Goal: Task Accomplishment & Management: Manage account settings

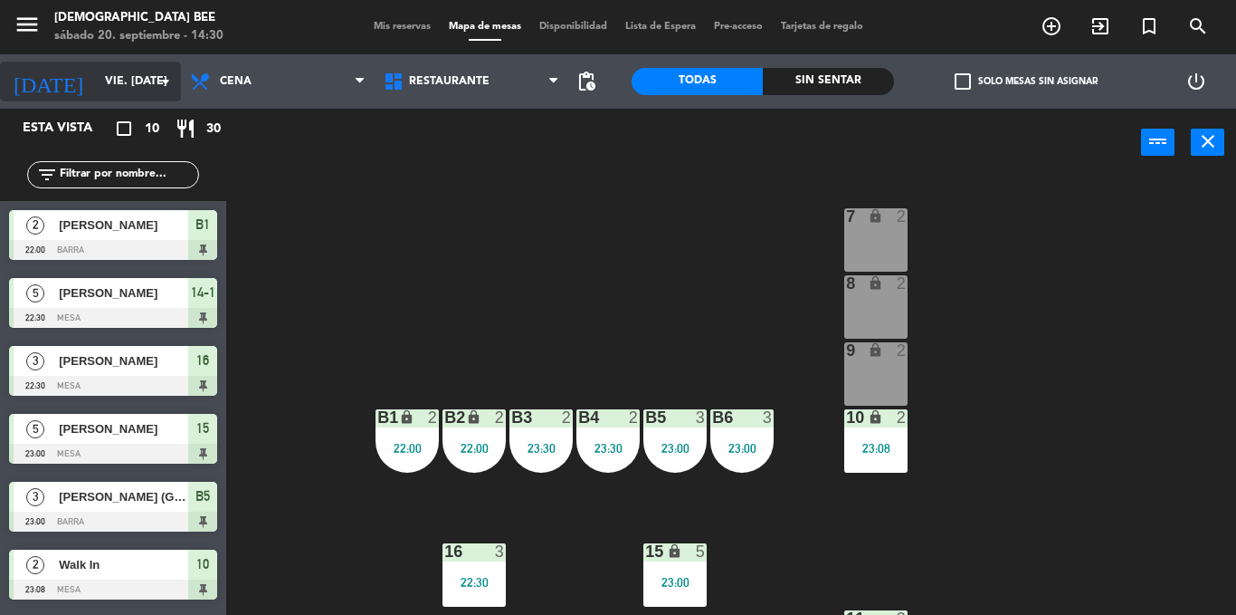
click at [98, 89] on input "vie. [DATE]" at bounding box center [172, 81] width 153 height 31
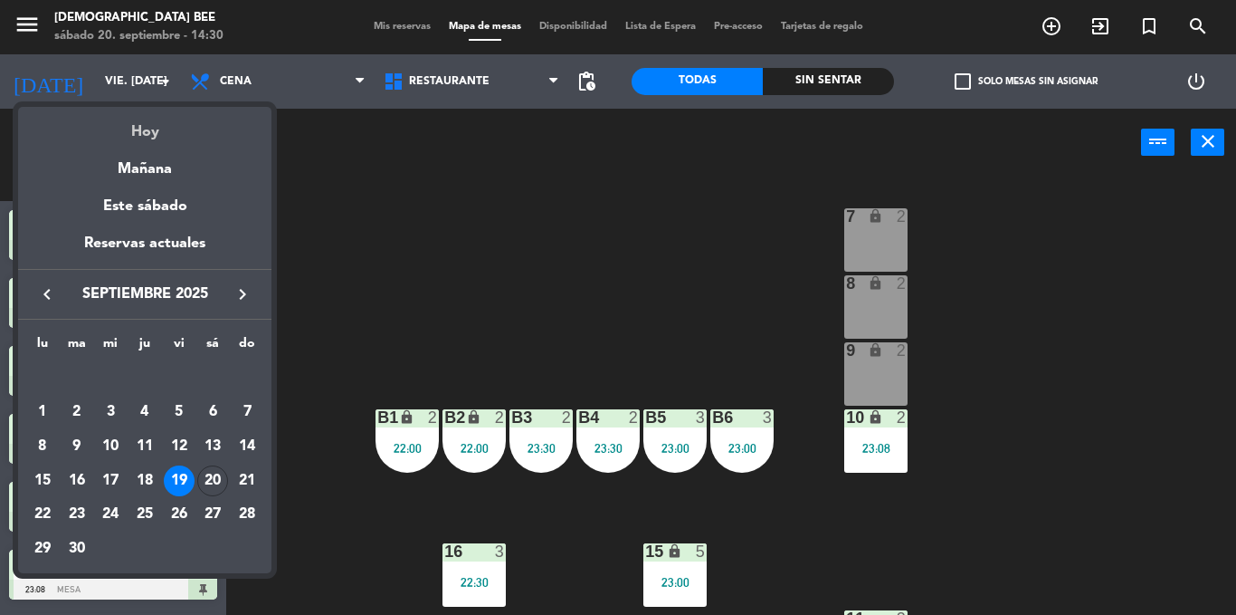
click at [143, 124] on div "Hoy" at bounding box center [144, 125] width 253 height 37
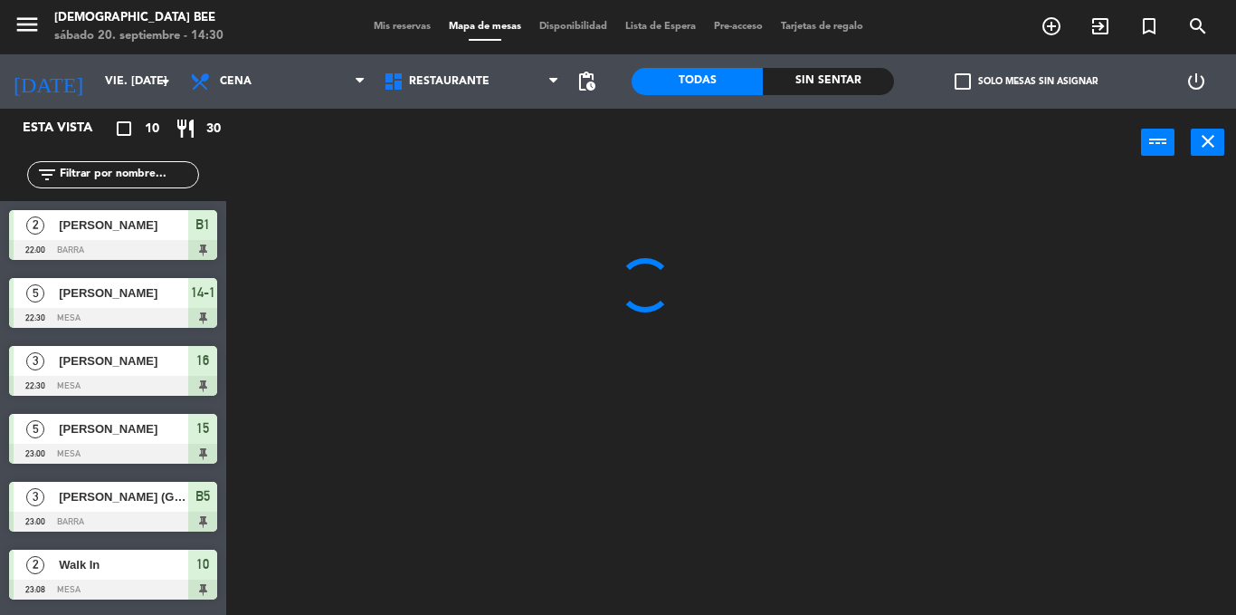
type input "sáb. [DATE]"
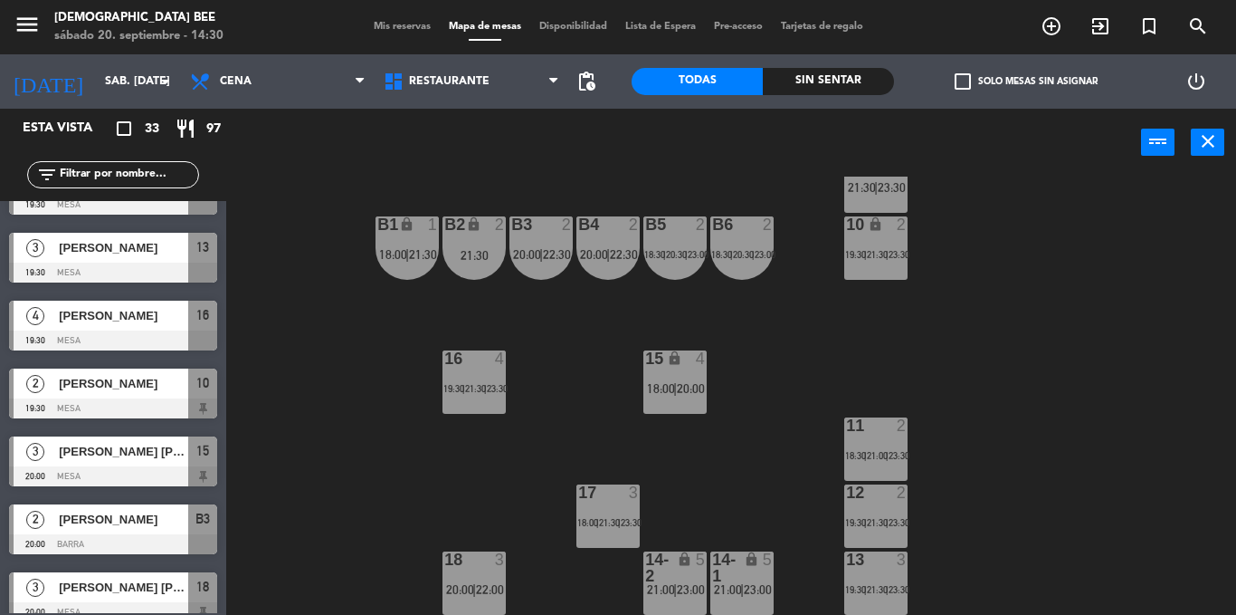
scroll to position [543, 0]
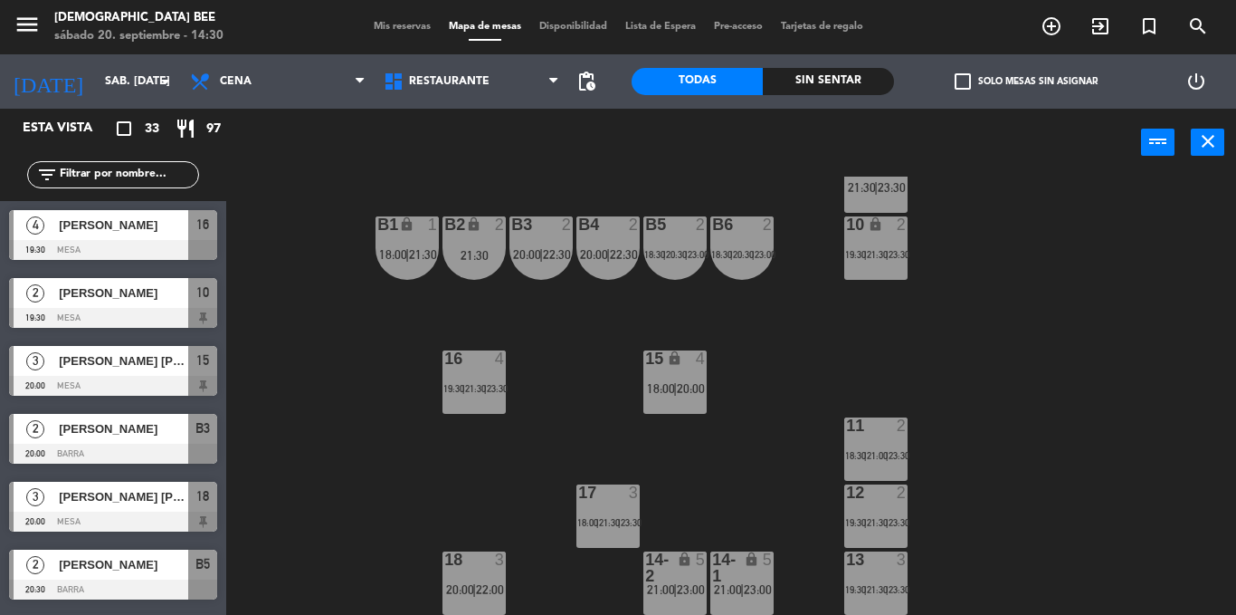
click at [415, 29] on span "Mis reservas" at bounding box center [402, 27] width 75 height 10
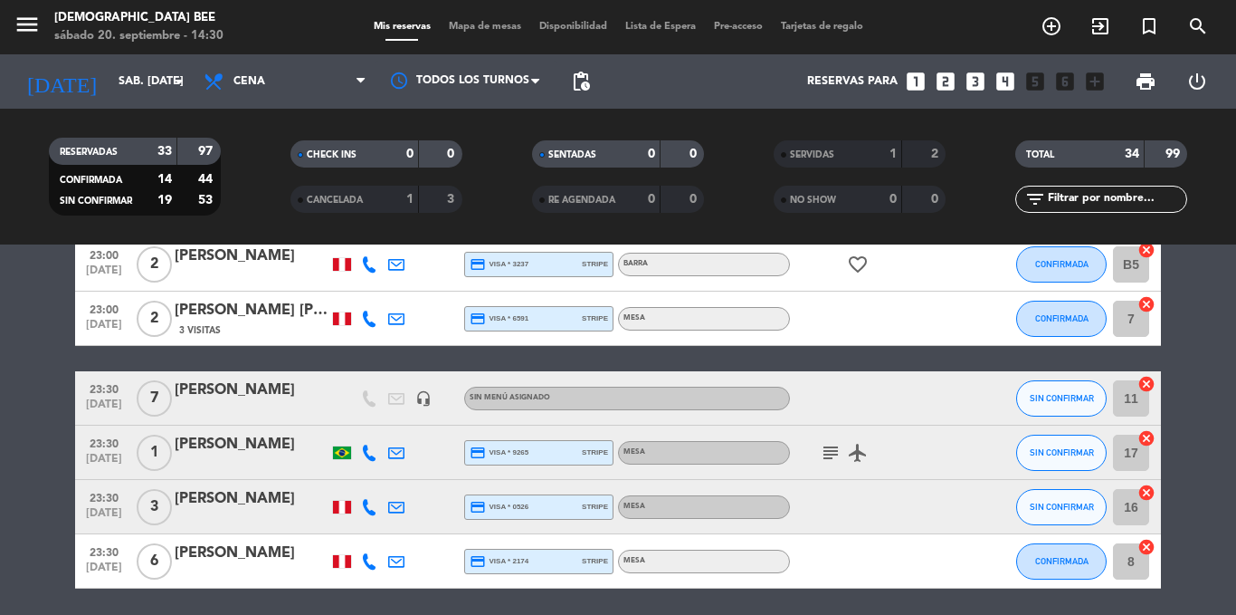
scroll to position [1874, 0]
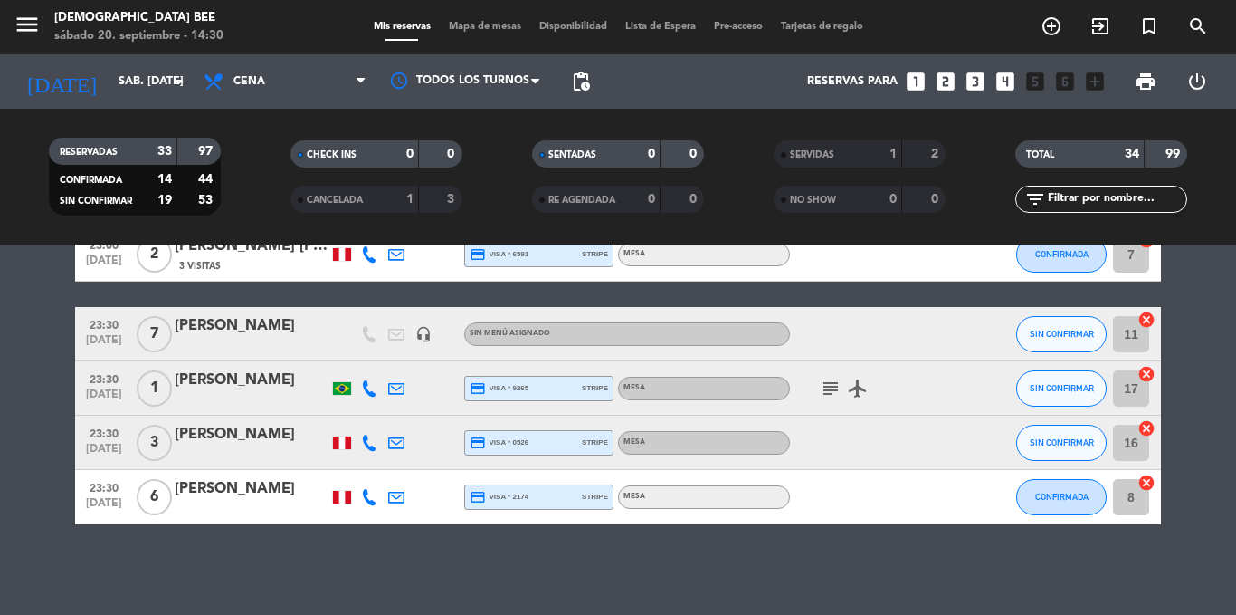
click at [823, 399] on div "subject airplanemode_active" at bounding box center [871, 387] width 163 height 53
click at [823, 395] on icon "subject" at bounding box center [831, 388] width 22 height 22
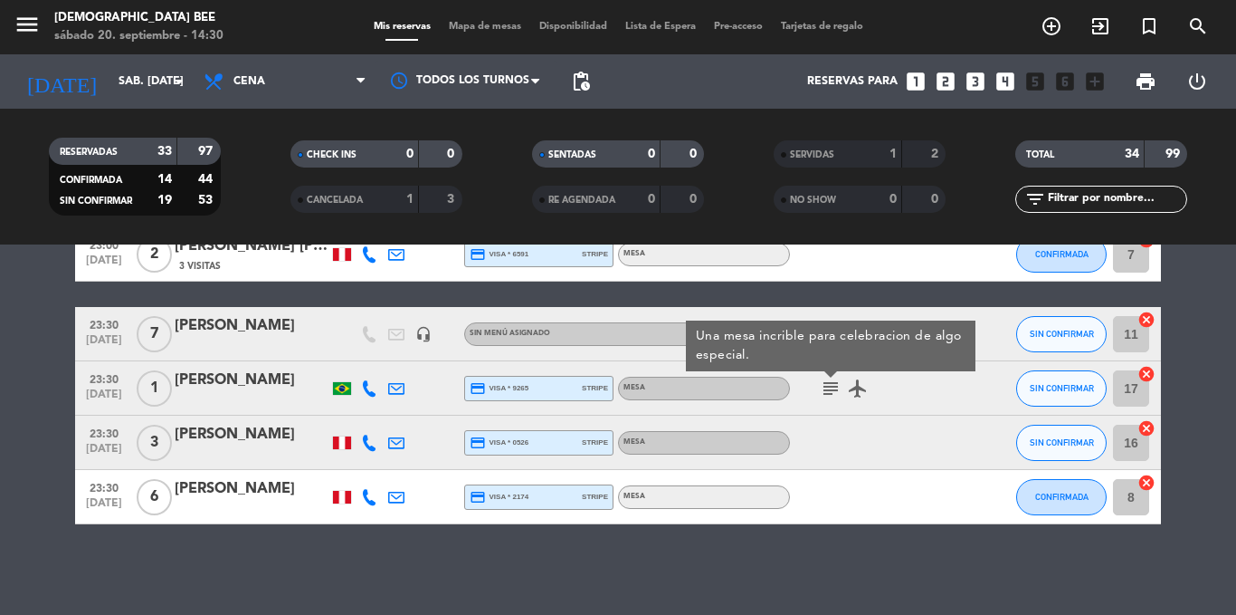
click at [845, 440] on div at bounding box center [871, 441] width 163 height 53
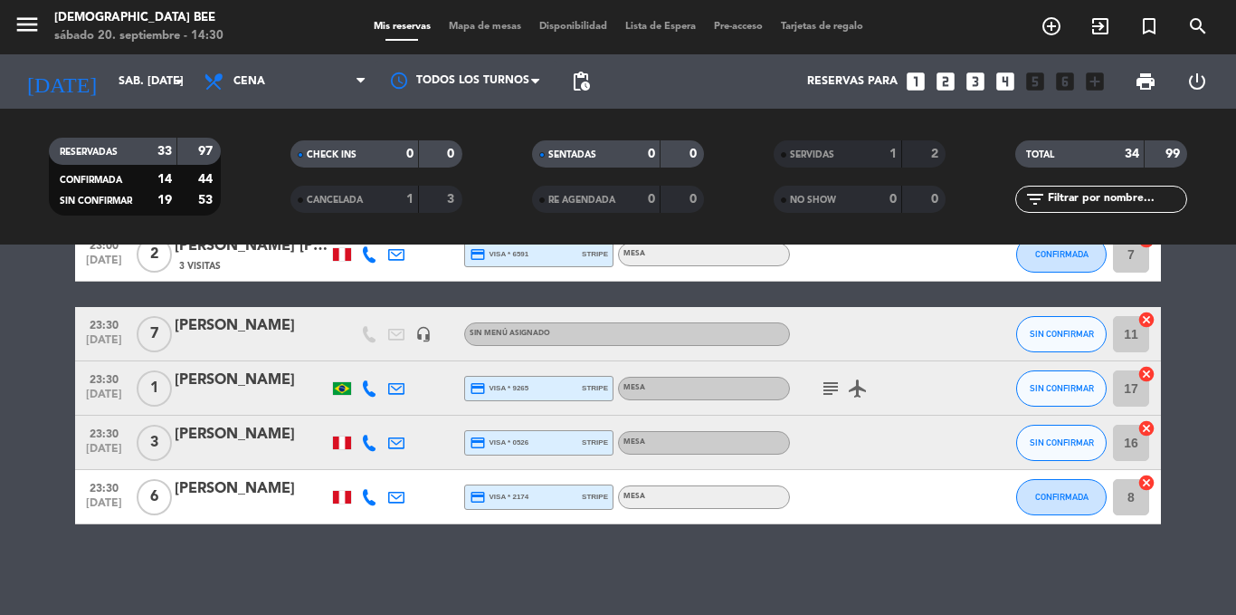
click at [841, 395] on icon "subject" at bounding box center [831, 388] width 22 height 22
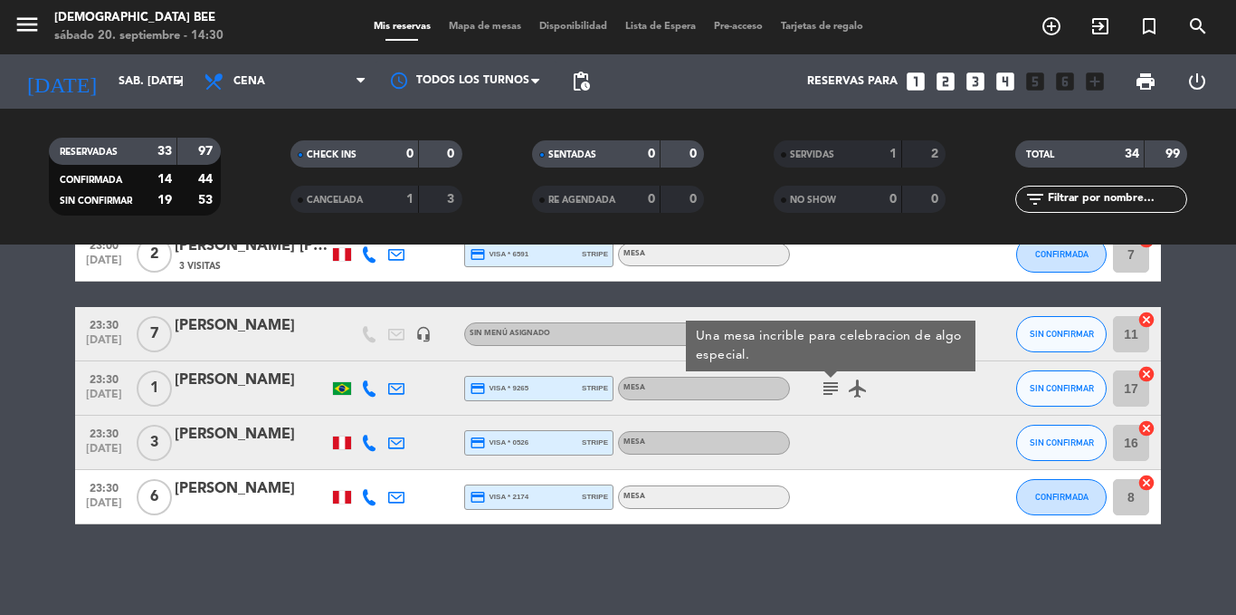
click at [843, 409] on div "subject Una mesa incrible para celebracion de algo especial. airplanemode_active" at bounding box center [871, 387] width 163 height 53
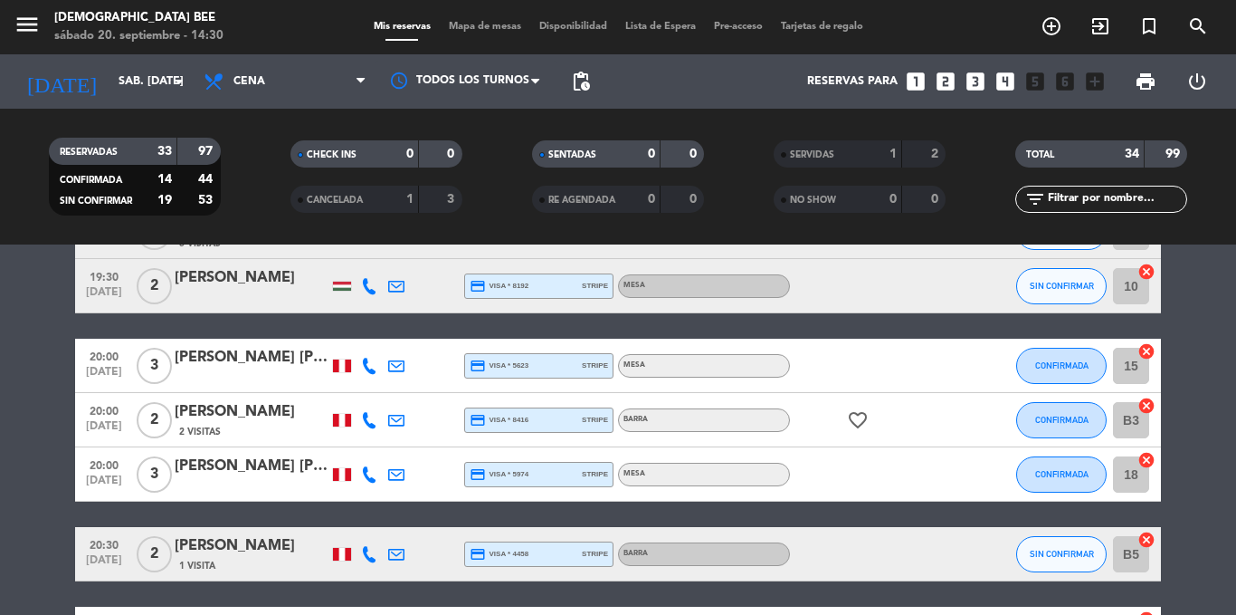
scroll to position [543, 0]
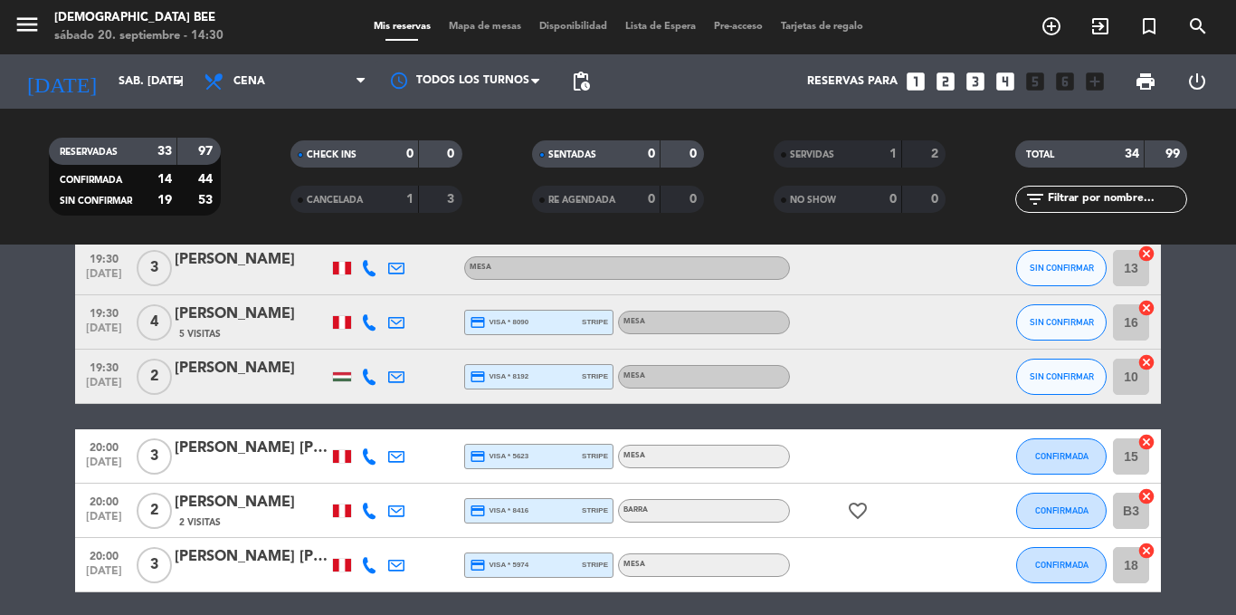
click at [357, 371] on div at bounding box center [369, 375] width 27 height 53
click at [346, 376] on div at bounding box center [342, 376] width 18 height 9
click at [382, 398] on div at bounding box center [369, 375] width 27 height 53
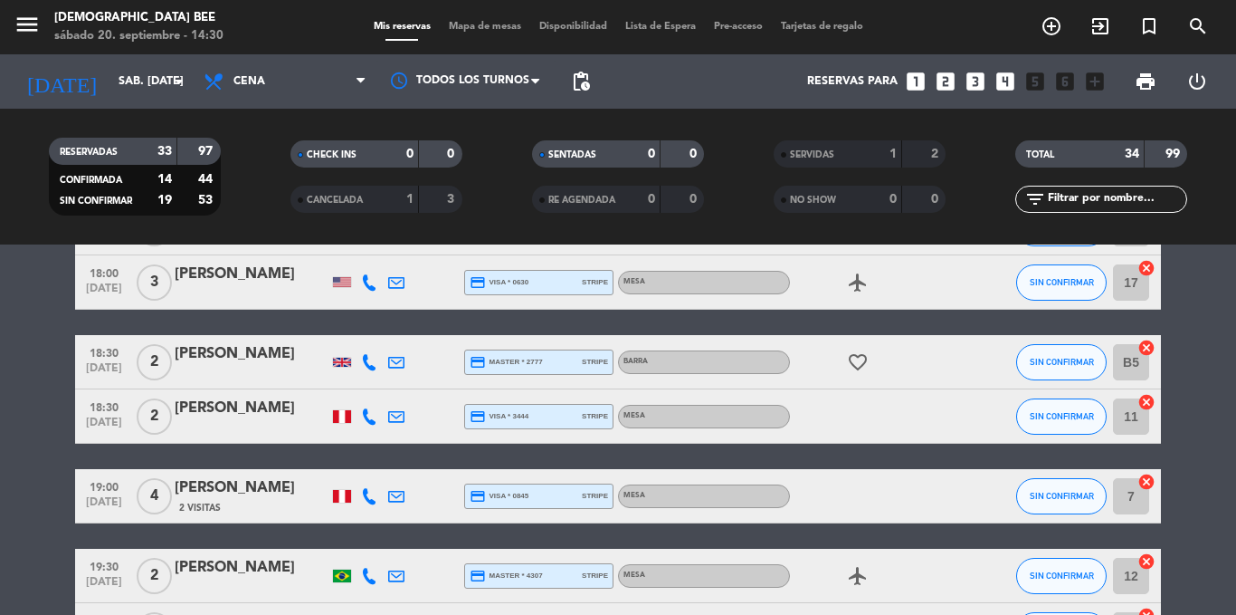
scroll to position [91, 0]
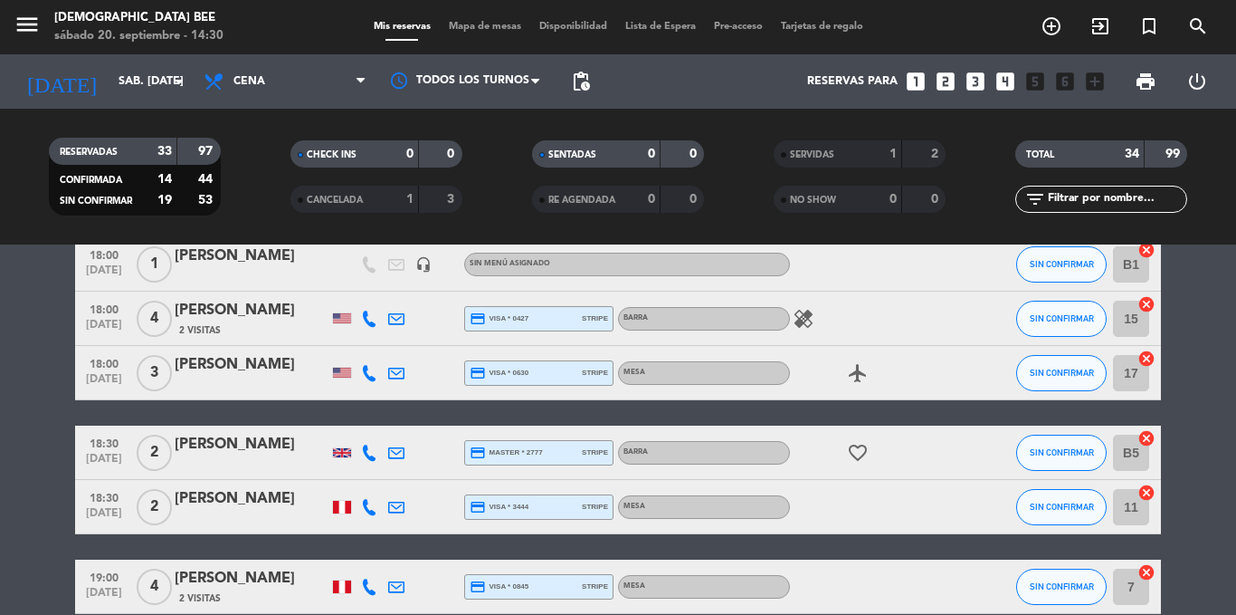
click at [797, 324] on icon "healing" at bounding box center [804, 319] width 22 height 22
click at [178, 314] on div "[PERSON_NAME]" at bounding box center [252, 311] width 154 height 24
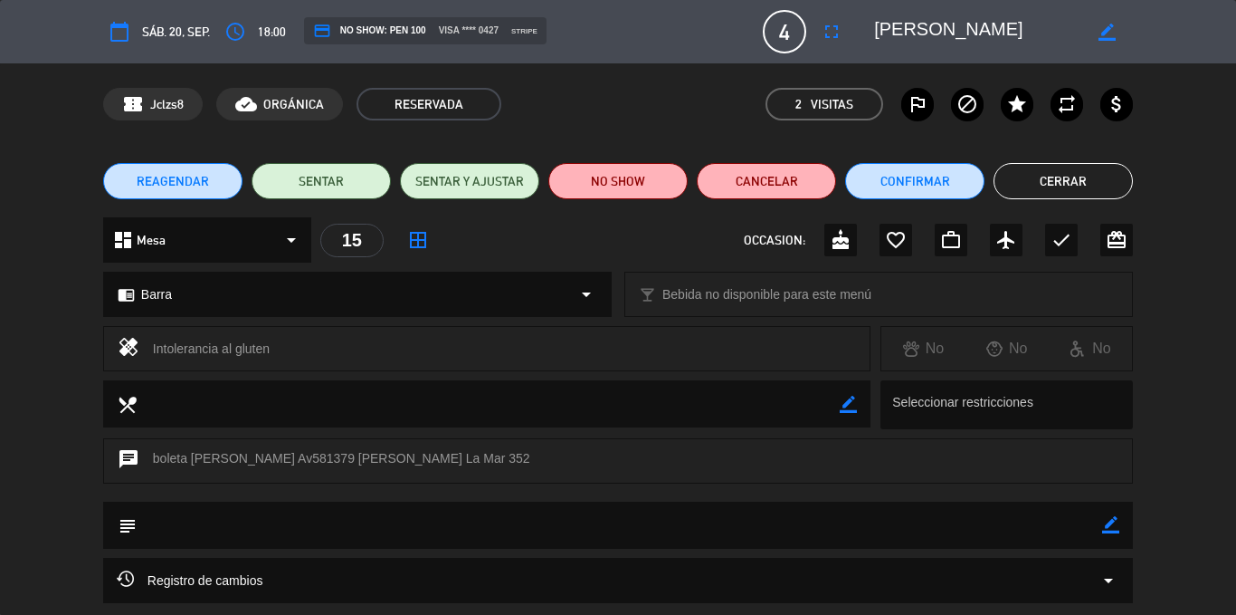
scroll to position [215, 0]
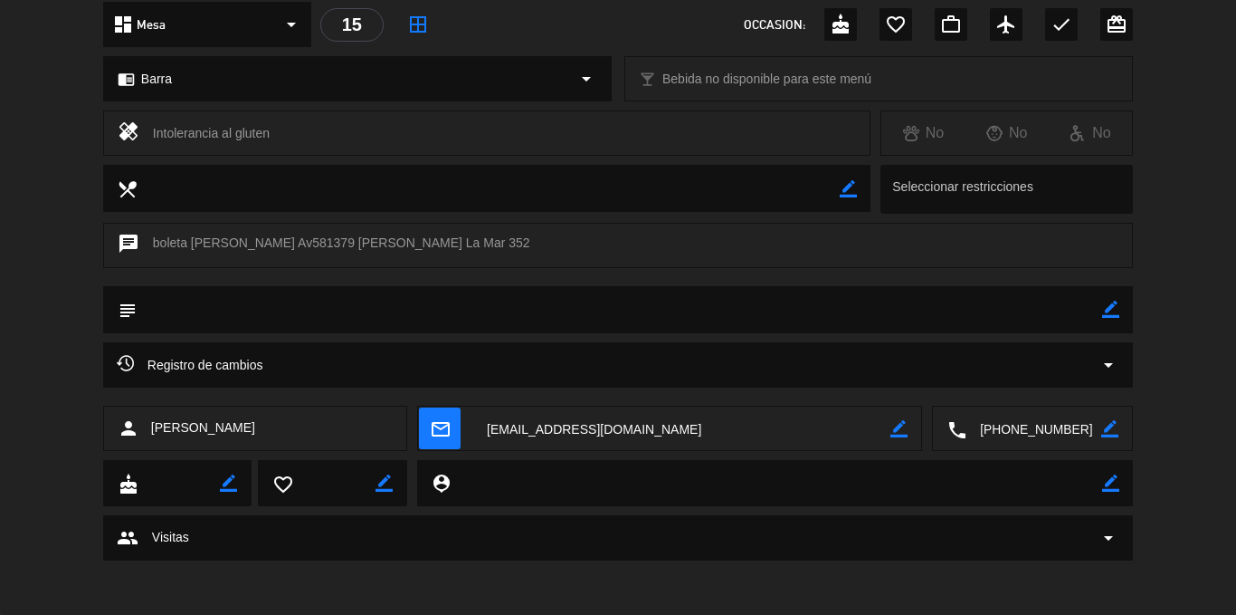
drag, startPoint x: 288, startPoint y: 434, endPoint x: 140, endPoint y: 433, distance: 147.5
click at [140, 433] on div "person [PERSON_NAME]" at bounding box center [255, 427] width 304 height 45
copy div "[PERSON_NAME]"
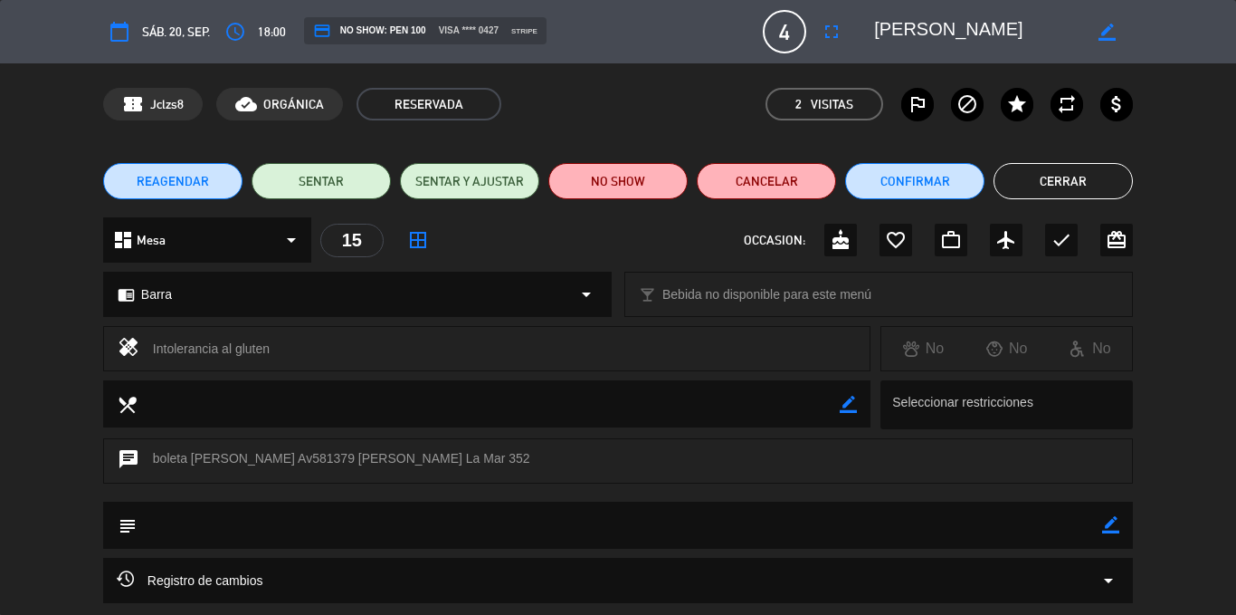
click at [1029, 171] on button "Cerrar" at bounding box center [1063, 181] width 139 height 36
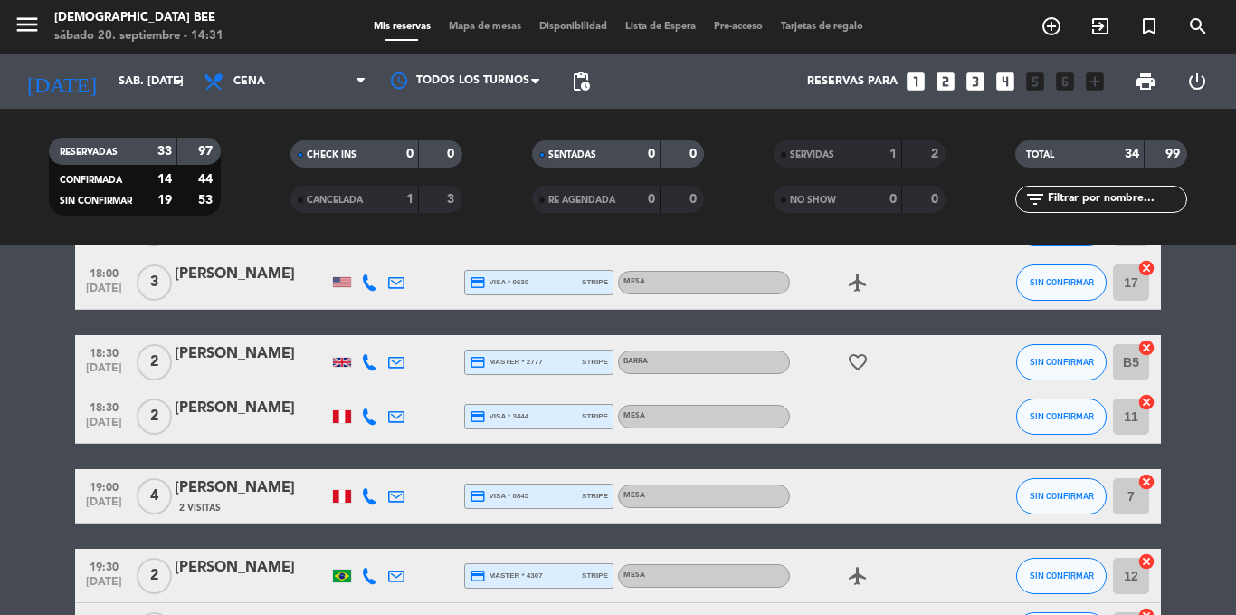
scroll to position [362, 0]
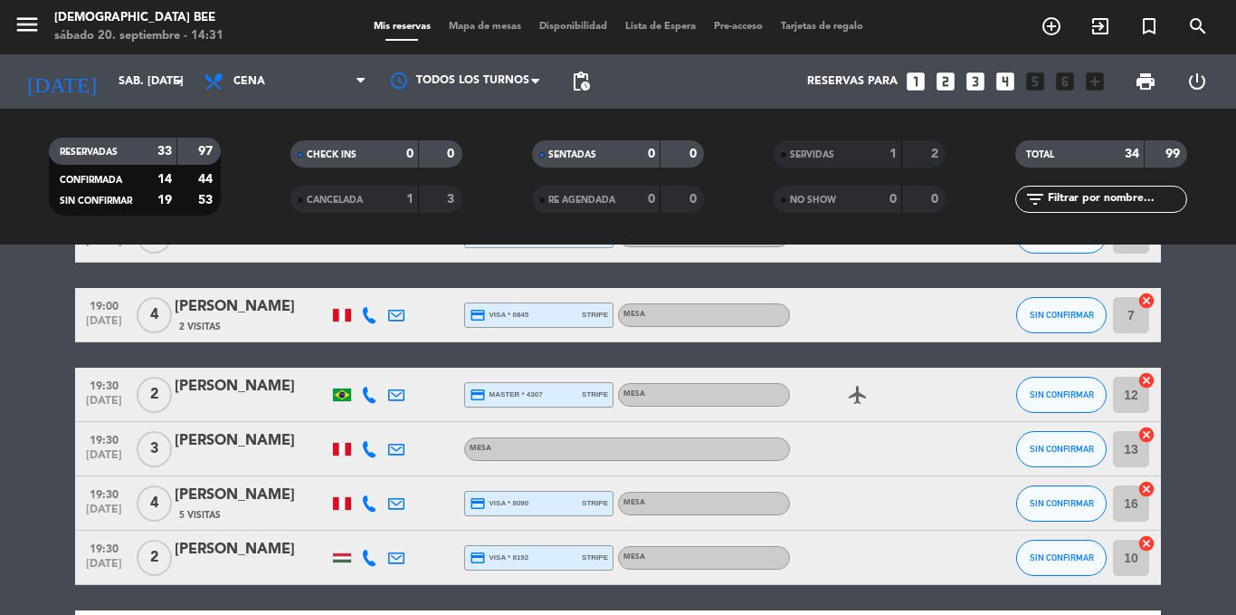
click at [472, 18] on div "menu [DEMOGRAPHIC_DATA] Bee sábado 20. septiembre - 14:31 Mis reservas Mapa de …" at bounding box center [618, 27] width 1236 height 54
click at [472, 25] on span "Mapa de mesas" at bounding box center [485, 27] width 91 height 10
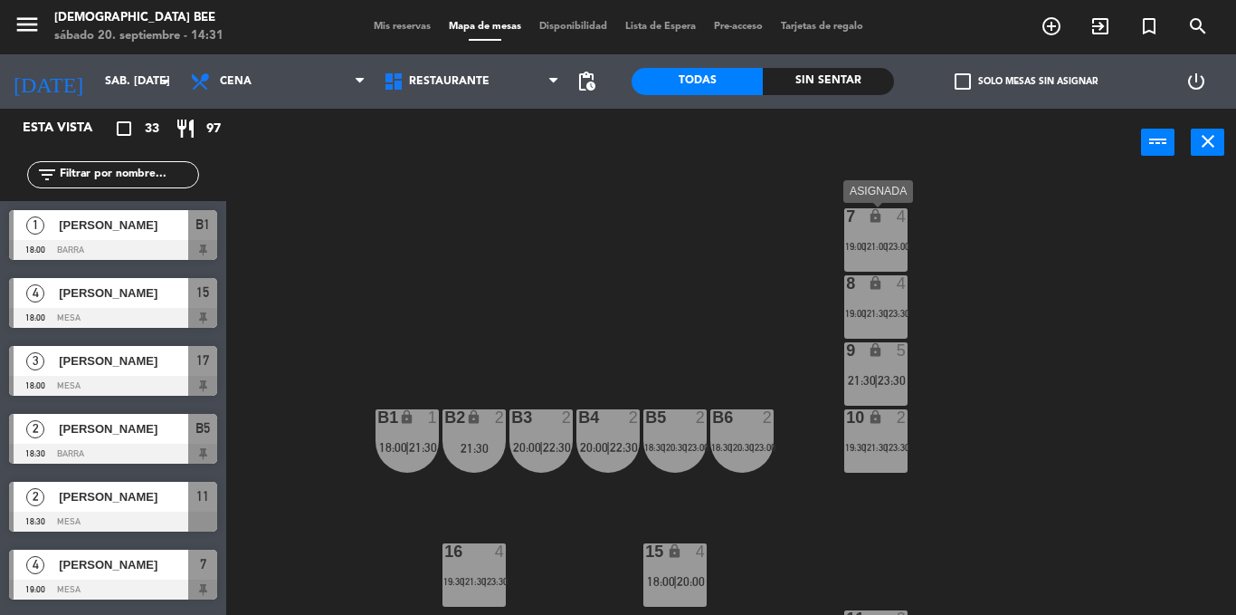
click at [906, 233] on div "7 lock 4 19:00 | 21:00 | 23:00" at bounding box center [875, 239] width 63 height 63
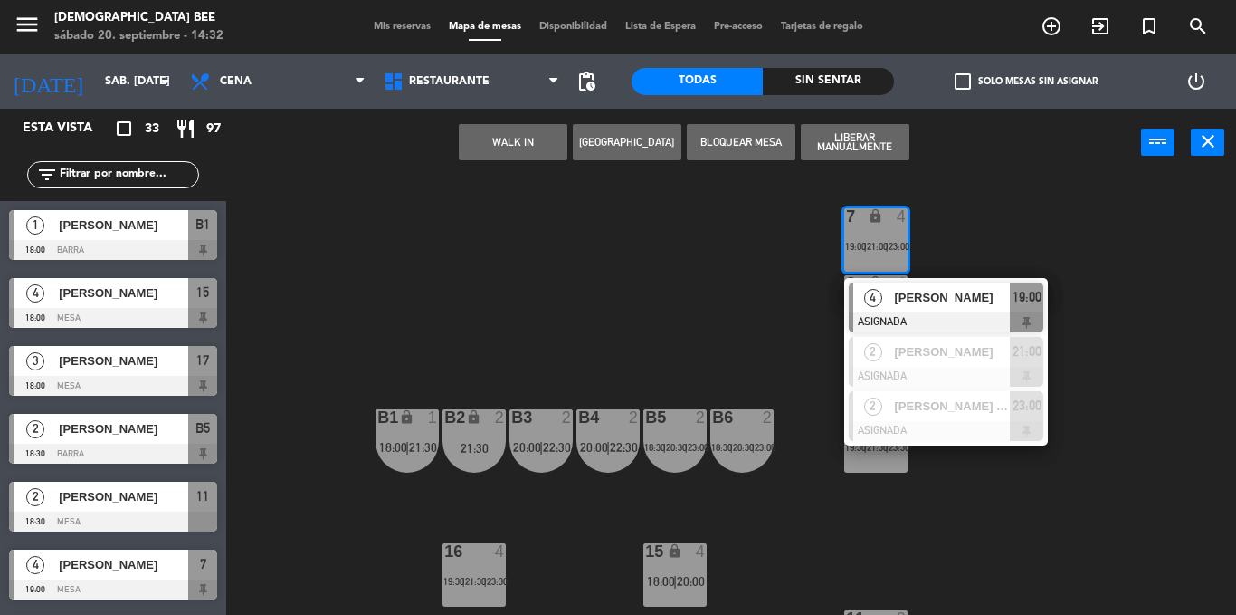
click at [1060, 276] on div "7 lock 4 19:00 | 21:00 | 23:00 4 [PERSON_NAME] ASIGNADA 19:00 2 [PERSON_NAME] A…" at bounding box center [737, 395] width 997 height 438
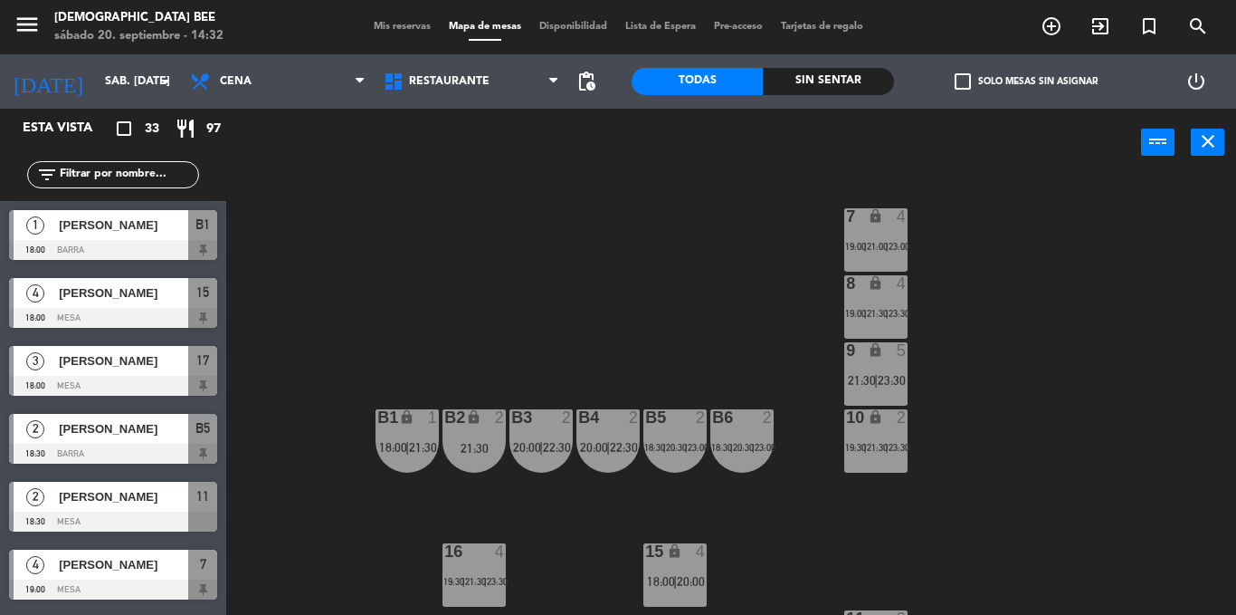
click at [805, 332] on div "7 lock 4 19:00 | 21:00 | 23:00 8 lock 4 19:00 | 21:30 | 23:30 9 lock 5 21:30 | …" at bounding box center [737, 395] width 997 height 438
click at [855, 302] on div "8 lock 4 19:00 | 21:30 | 23:30" at bounding box center [875, 306] width 63 height 63
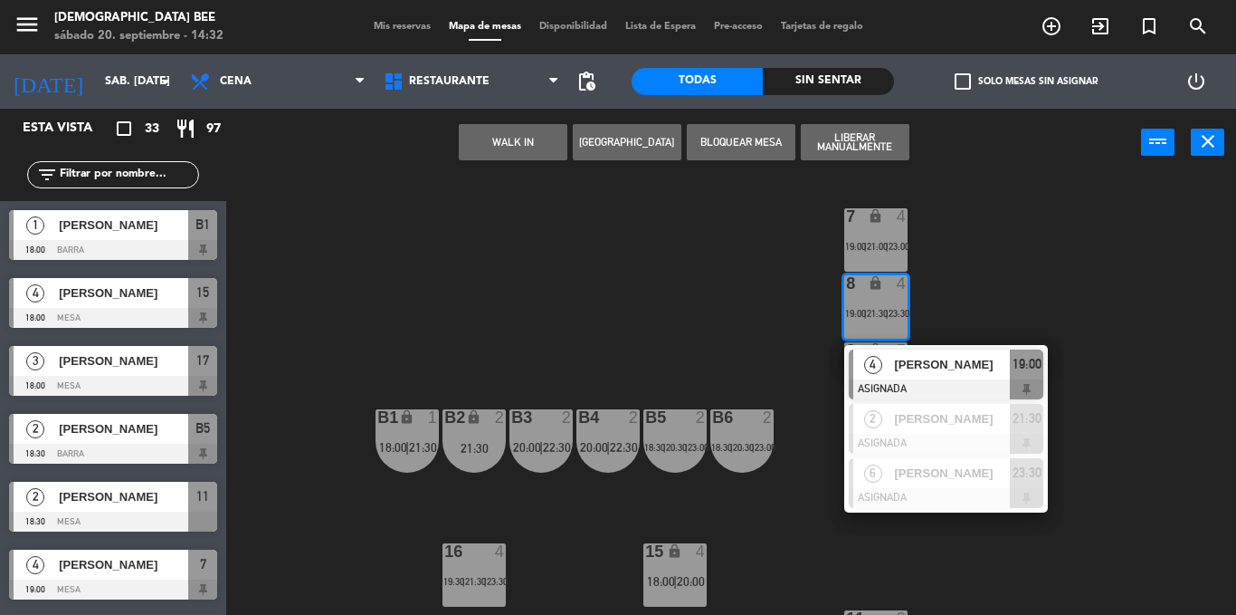
click at [950, 264] on div "7 lock 4 19:00 | 21:00 | 23:00 8 lock 4 19:00 | 21:30 | 23:30 4 [PERSON_NAME] A…" at bounding box center [737, 395] width 997 height 438
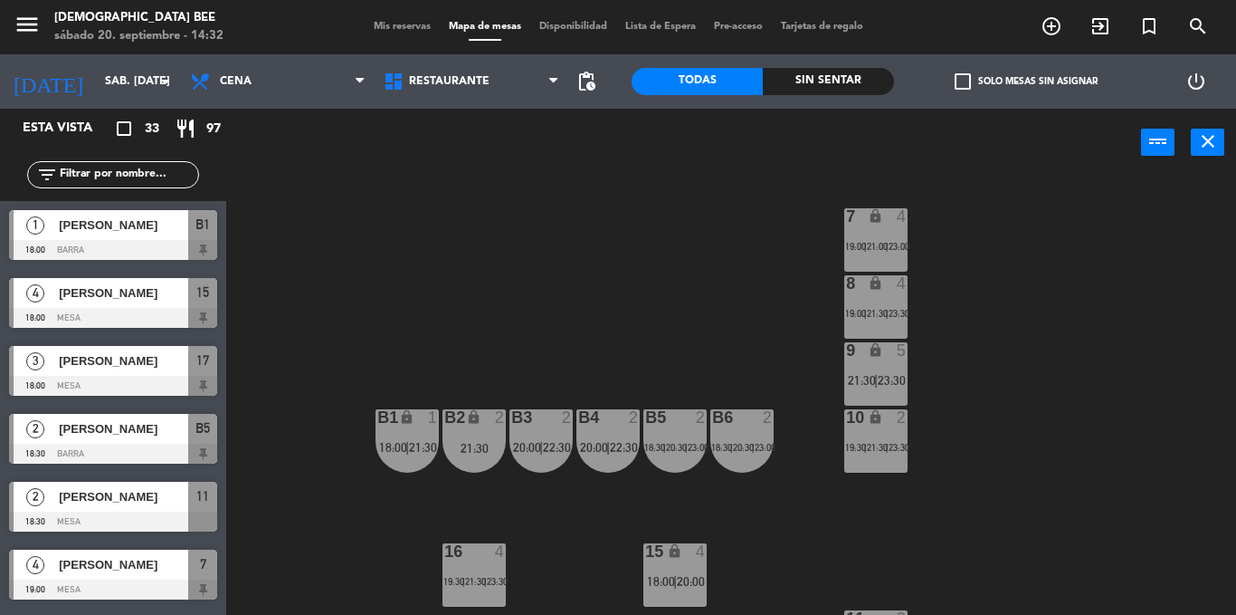
click at [875, 368] on div "9 lock 5 21:30 | 23:30" at bounding box center [875, 373] width 63 height 63
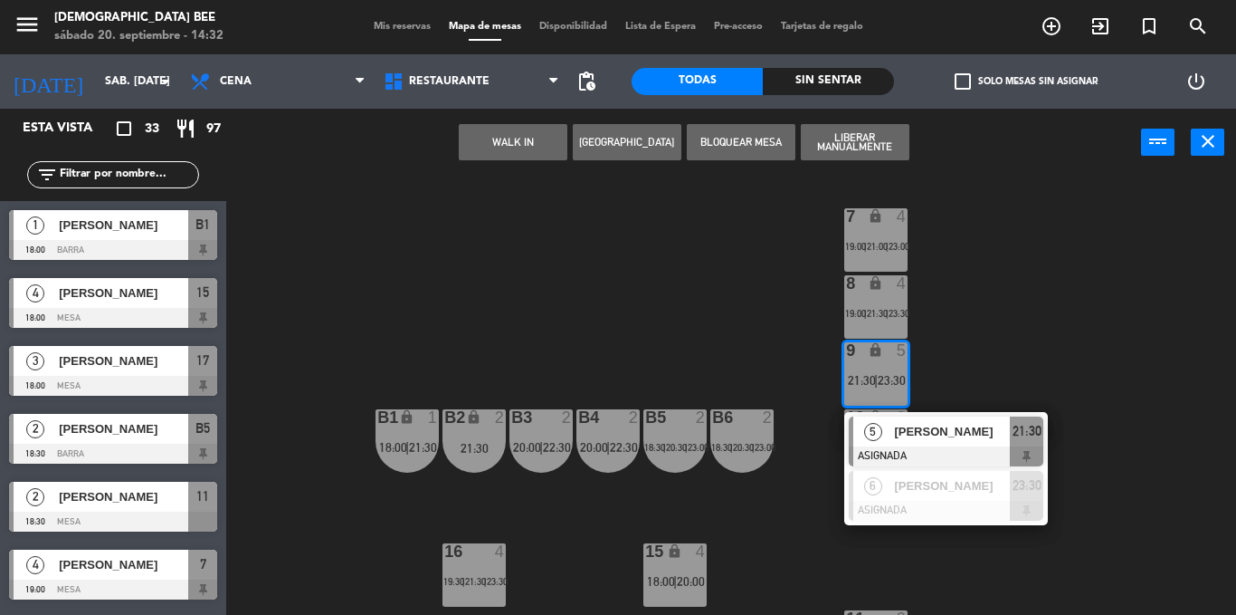
click at [977, 352] on div "7 lock 4 19:00 | 21:00 | 23:00 8 lock 4 19:00 | 21:30 | 23:30 9 lock 5 21:30 | …" at bounding box center [737, 395] width 997 height 438
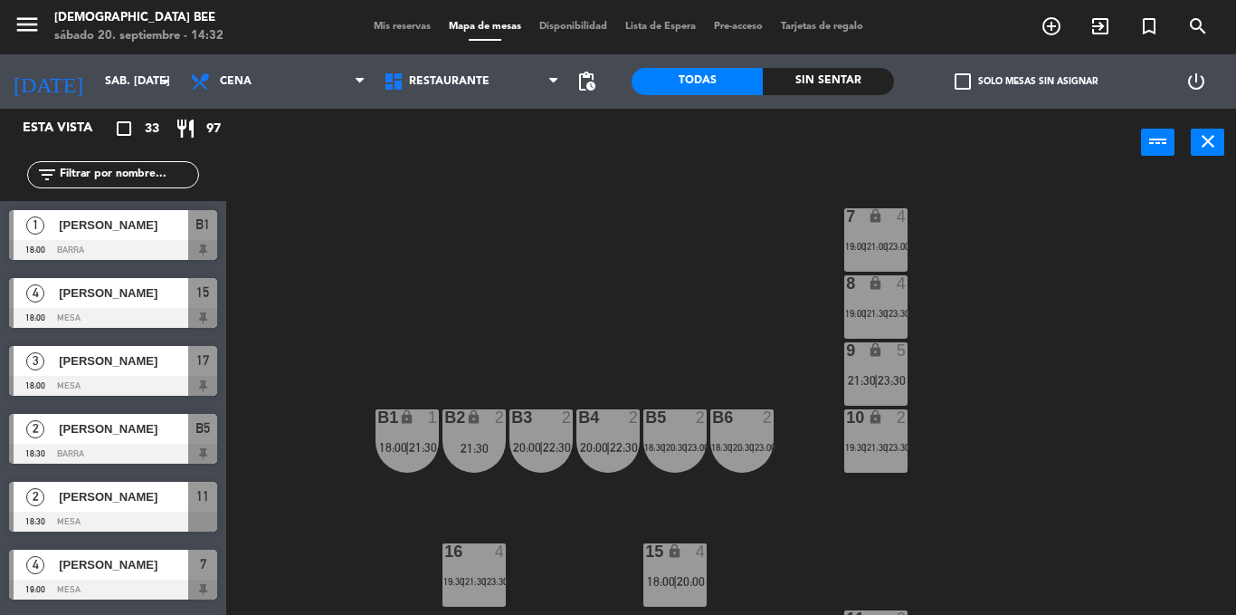
click at [881, 432] on div "10 lock 2 19:30 | 21:30 | 23:30" at bounding box center [875, 440] width 63 height 63
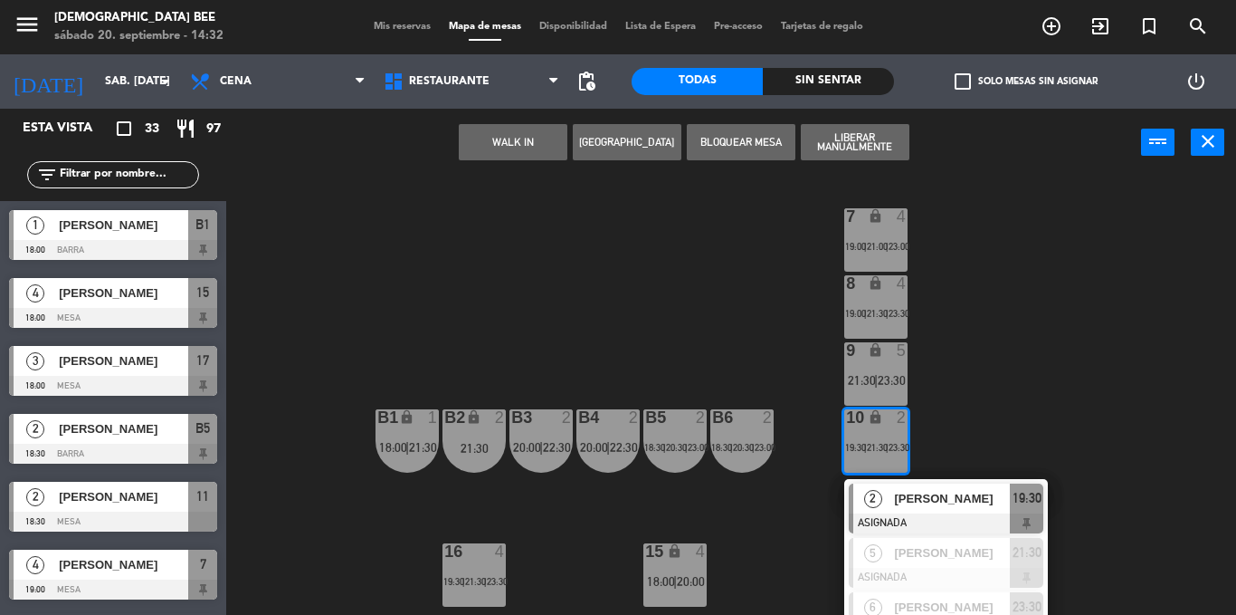
click at [976, 416] on div "7 lock 4 19:00 | 21:00 | 23:00 8 lock 4 19:00 | 21:30 | 23:30 9 lock 5 21:30 | …" at bounding box center [737, 395] width 997 height 438
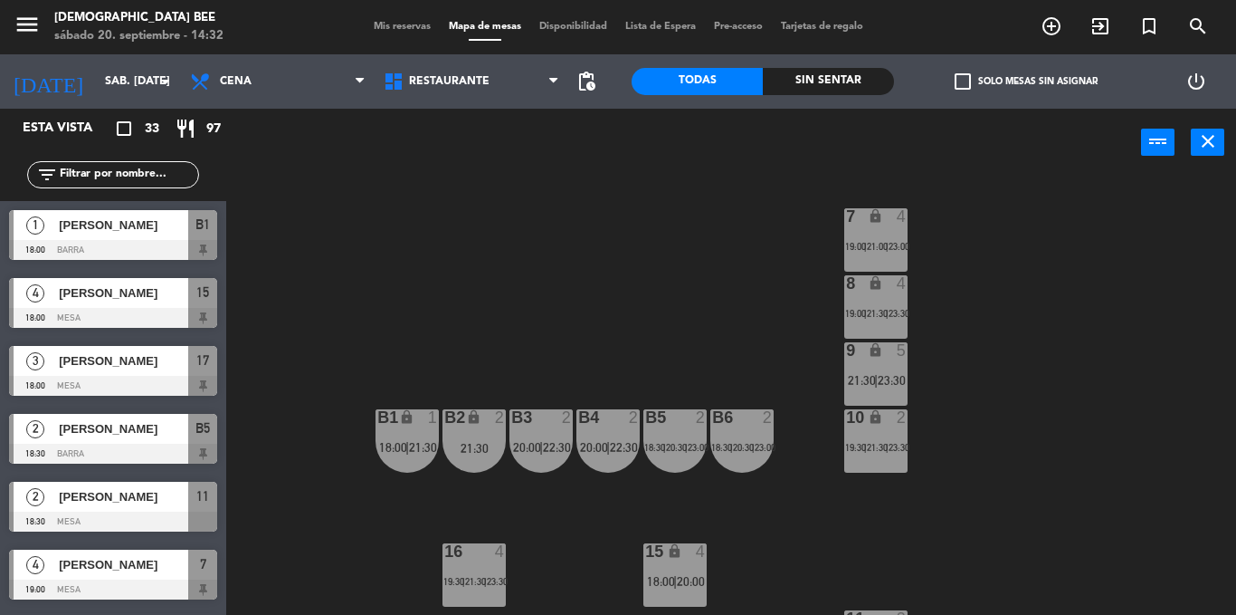
click at [903, 445] on span "23:30" at bounding box center [899, 447] width 21 height 11
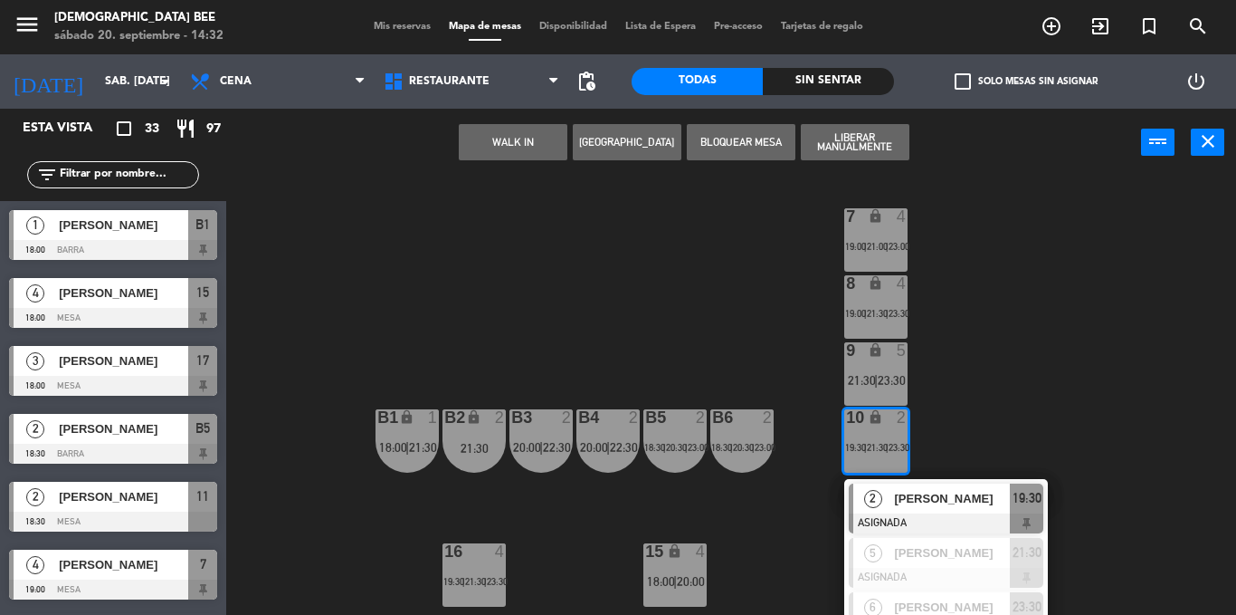
click at [1004, 401] on div "7 lock 4 19:00 | 21:00 | 23:00 8 lock 4 19:00 | 21:30 | 23:30 9 lock 5 21:30 | …" at bounding box center [737, 395] width 997 height 438
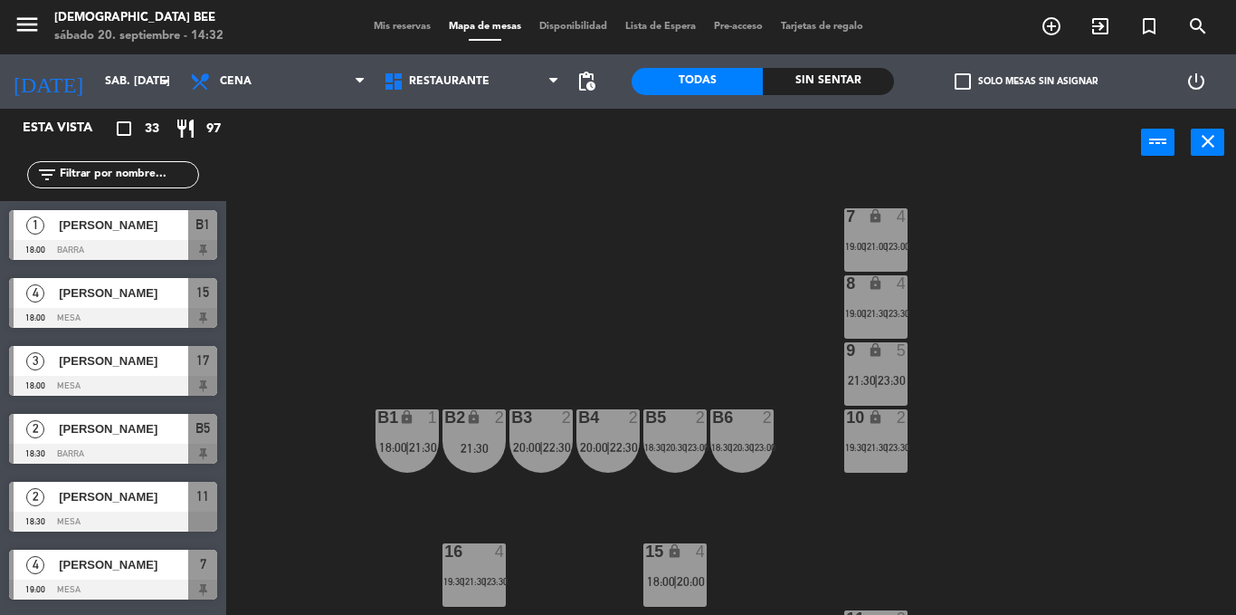
scroll to position [91, 0]
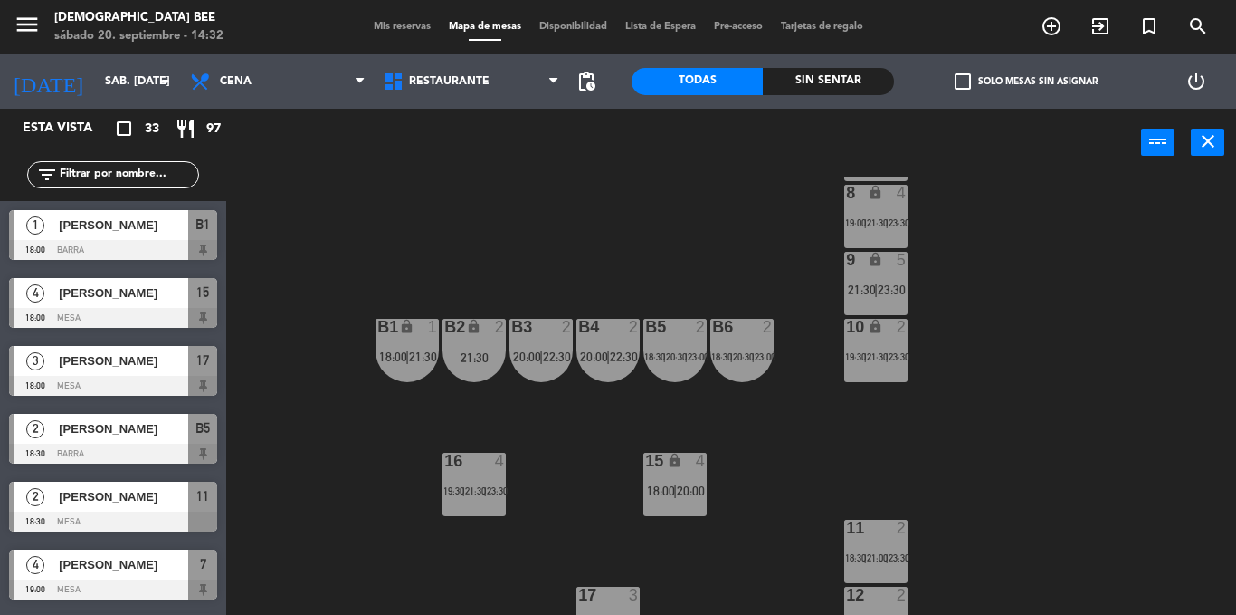
click at [492, 496] on div "23:30" at bounding box center [496, 490] width 19 height 13
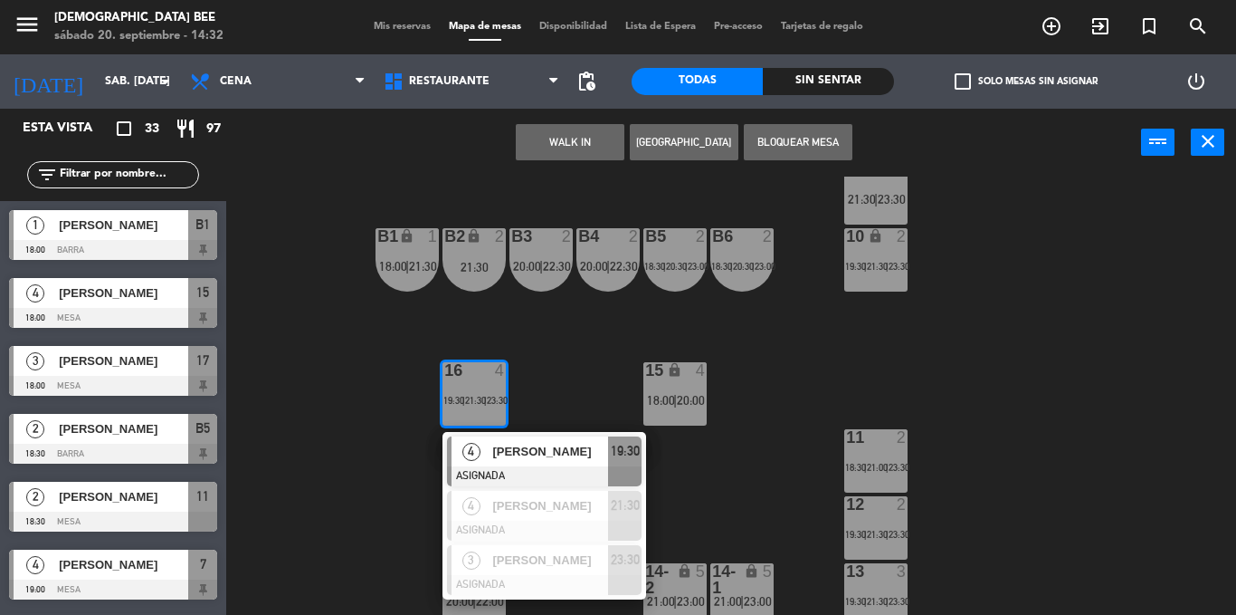
scroll to position [193, 0]
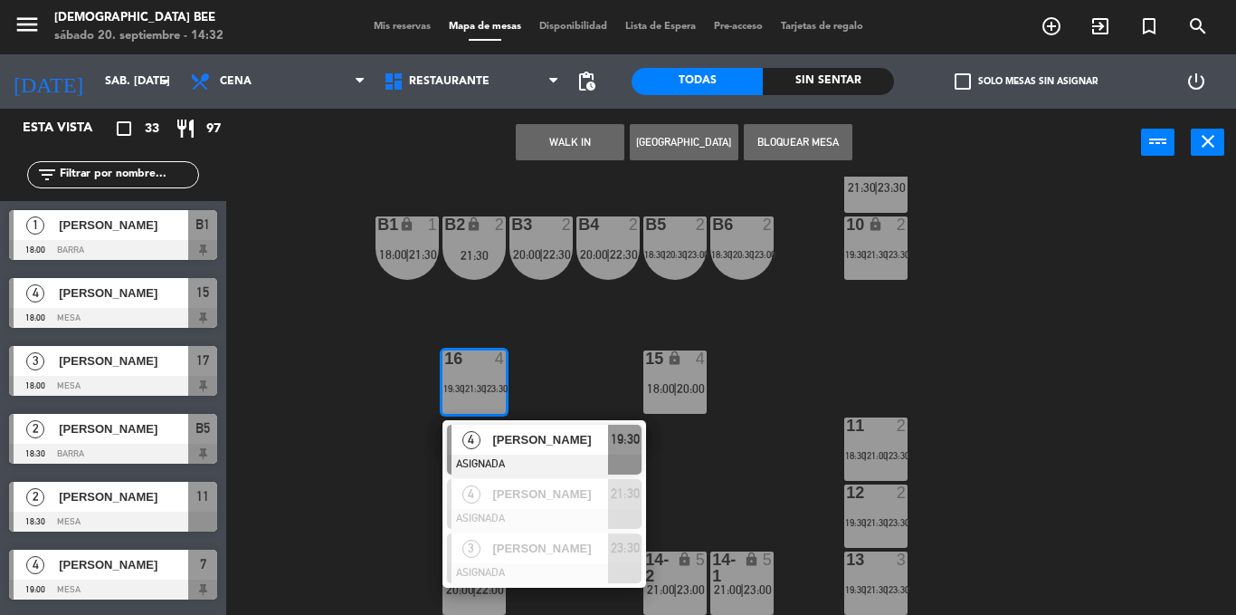
click at [658, 500] on div "4 [PERSON_NAME] ASIGNADA 21:30" at bounding box center [544, 503] width 231 height 59
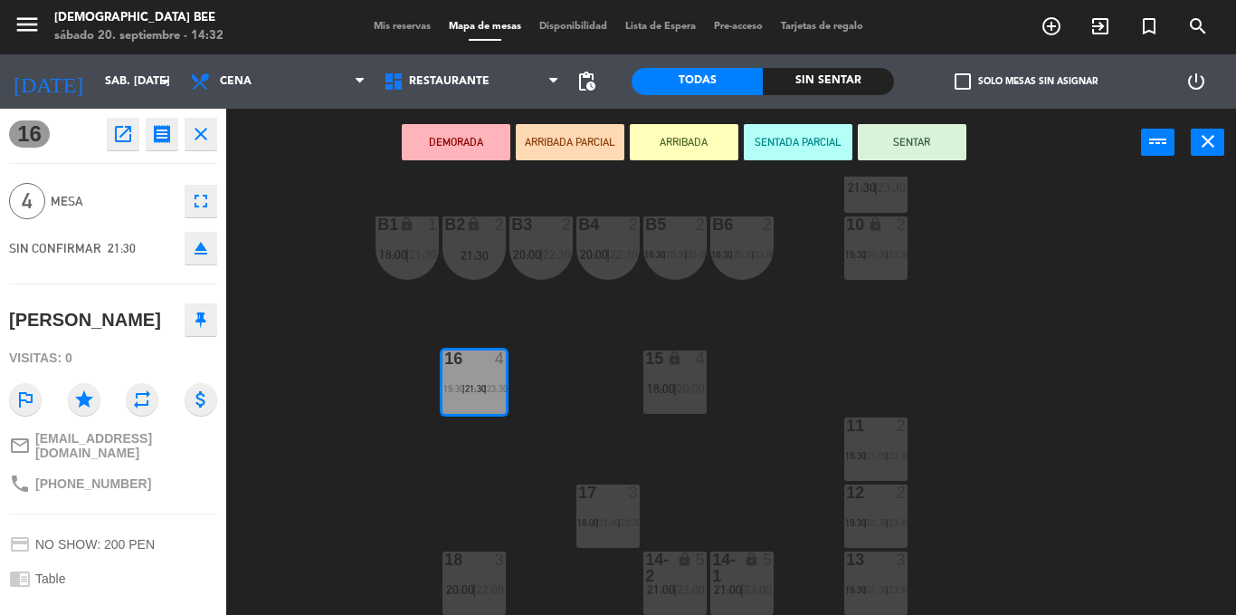
click at [791, 519] on div "7 lock 4 19:00 | 21:00 | 23:00 8 lock 4 19:00 | 21:30 | 23:30 9 lock 5 21:30 | …" at bounding box center [737, 395] width 997 height 438
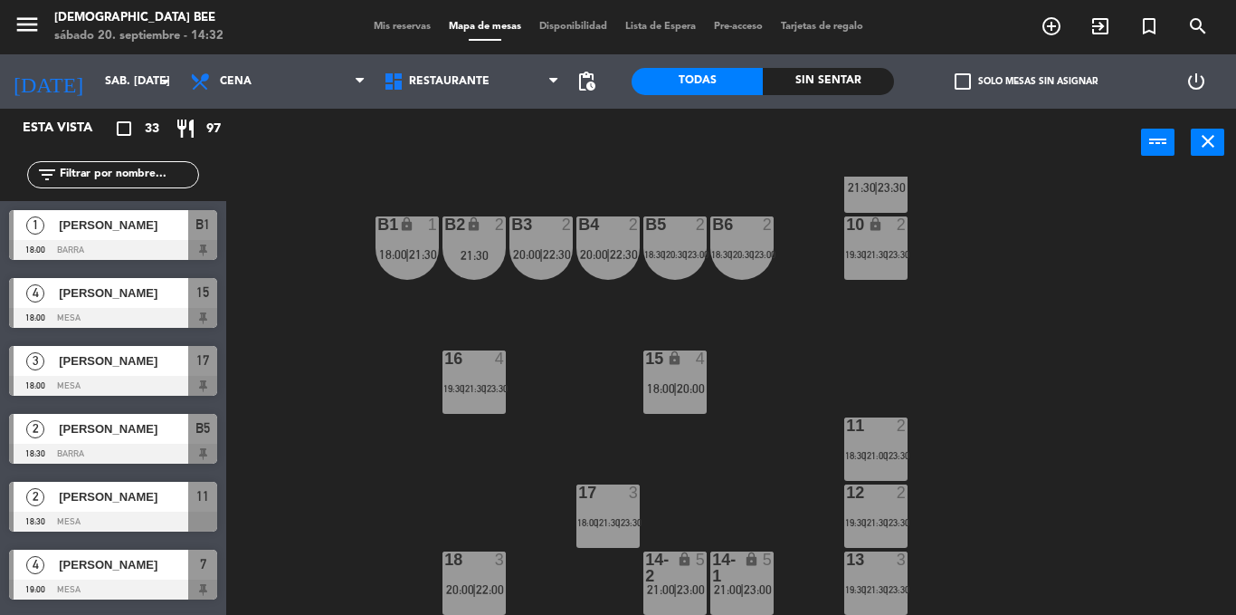
scroll to position [0, 0]
click at [688, 386] on span "20:00" at bounding box center [691, 388] width 28 height 14
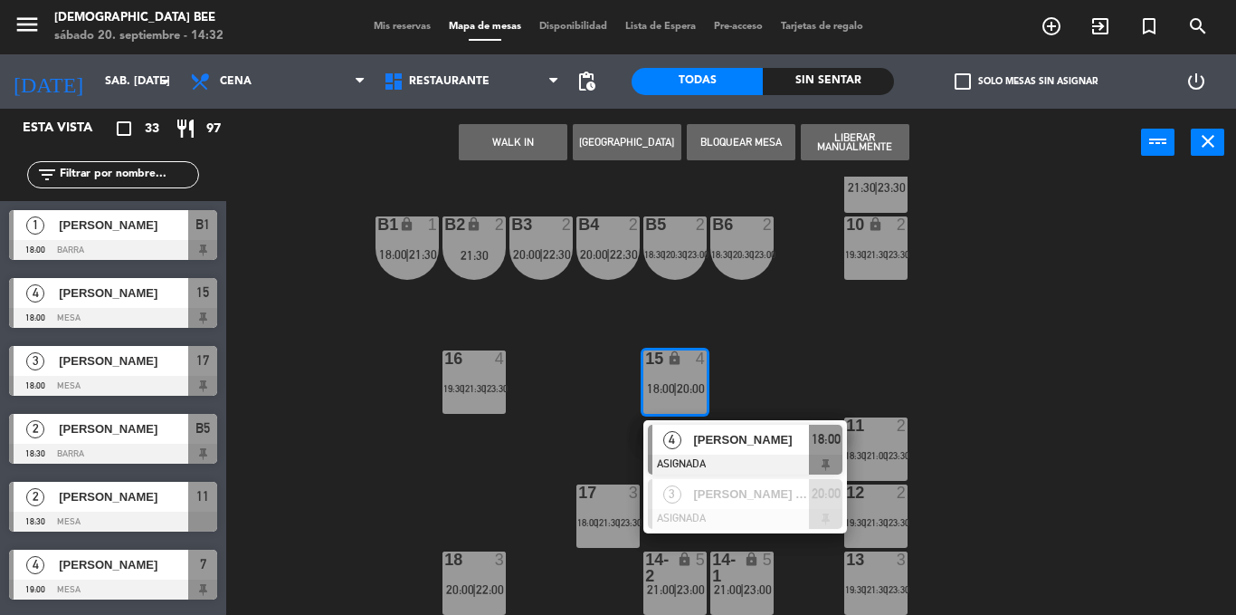
click at [775, 367] on div "7 lock 4 19:00 | 21:00 | 23:00 8 lock 4 19:00 | 21:30 | 23:30 9 lock 5 21:30 | …" at bounding box center [737, 395] width 997 height 438
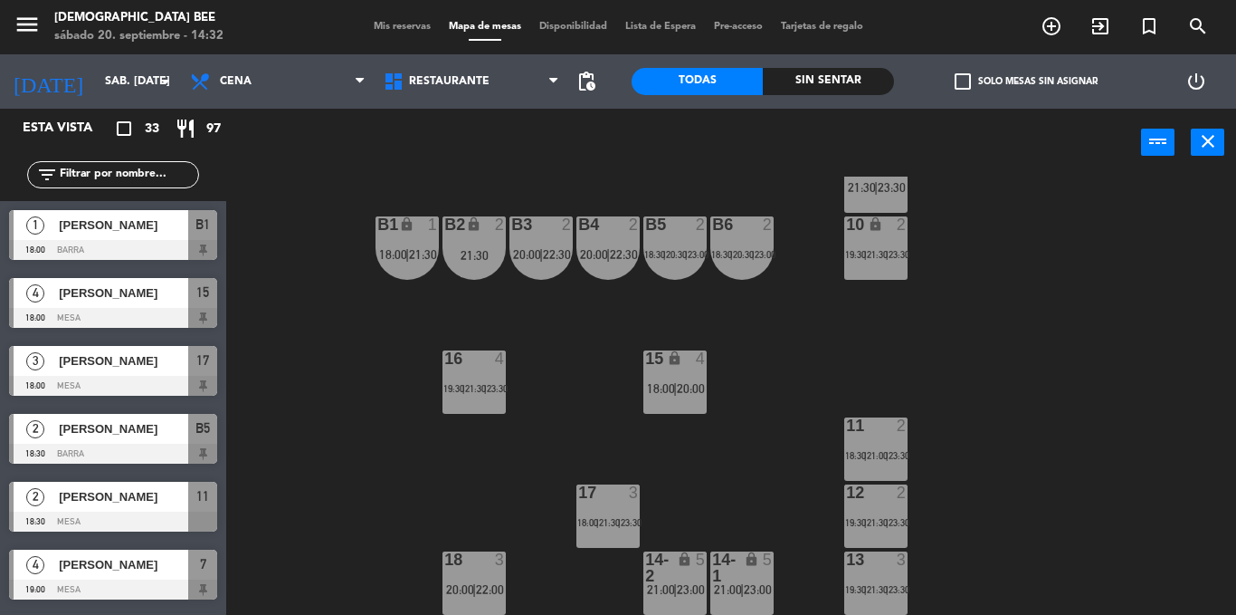
click at [786, 556] on div "5" at bounding box center [773, 567] width 30 height 33
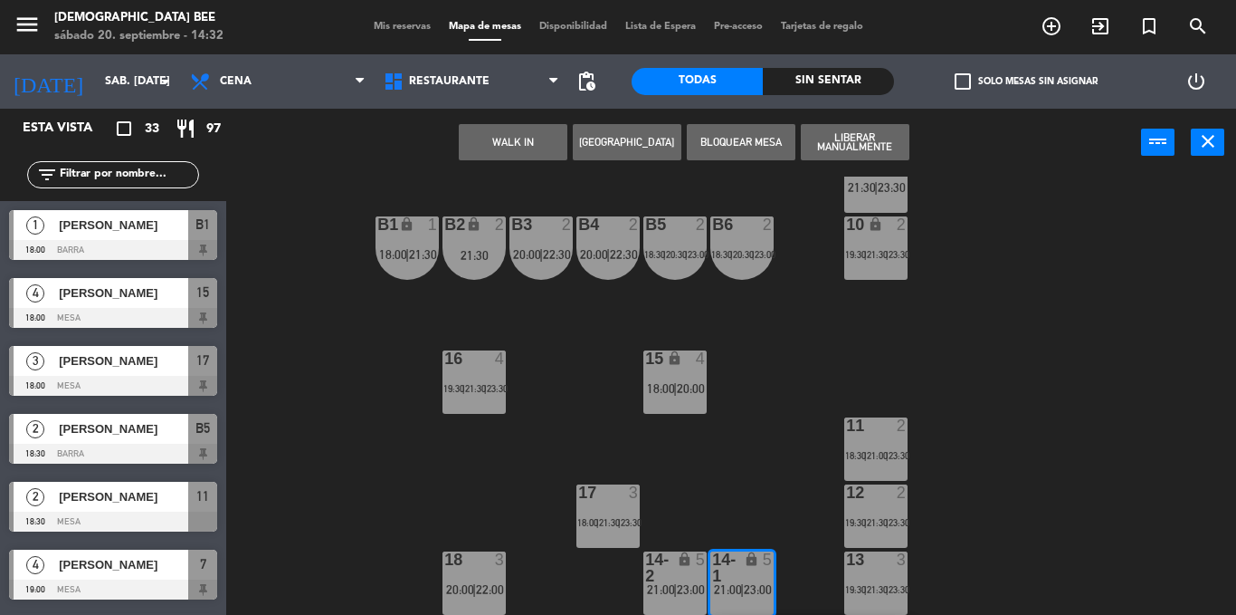
click at [770, 563] on div "5" at bounding box center [768, 559] width 11 height 16
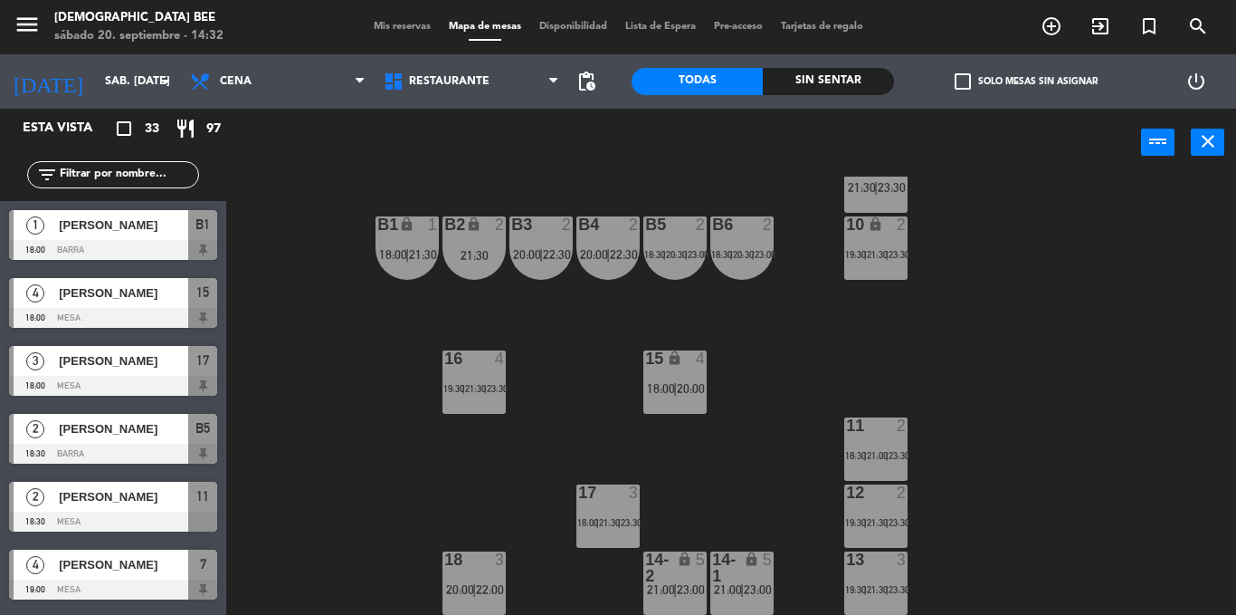
click at [767, 574] on div "5" at bounding box center [773, 567] width 30 height 33
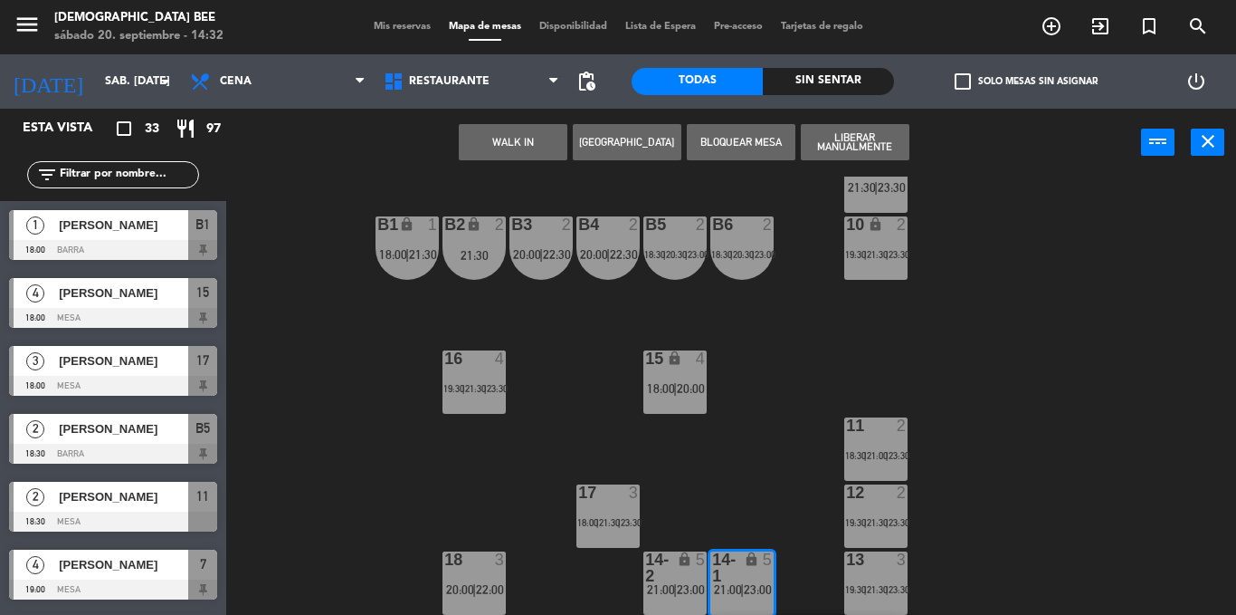
scroll to position [312, 0]
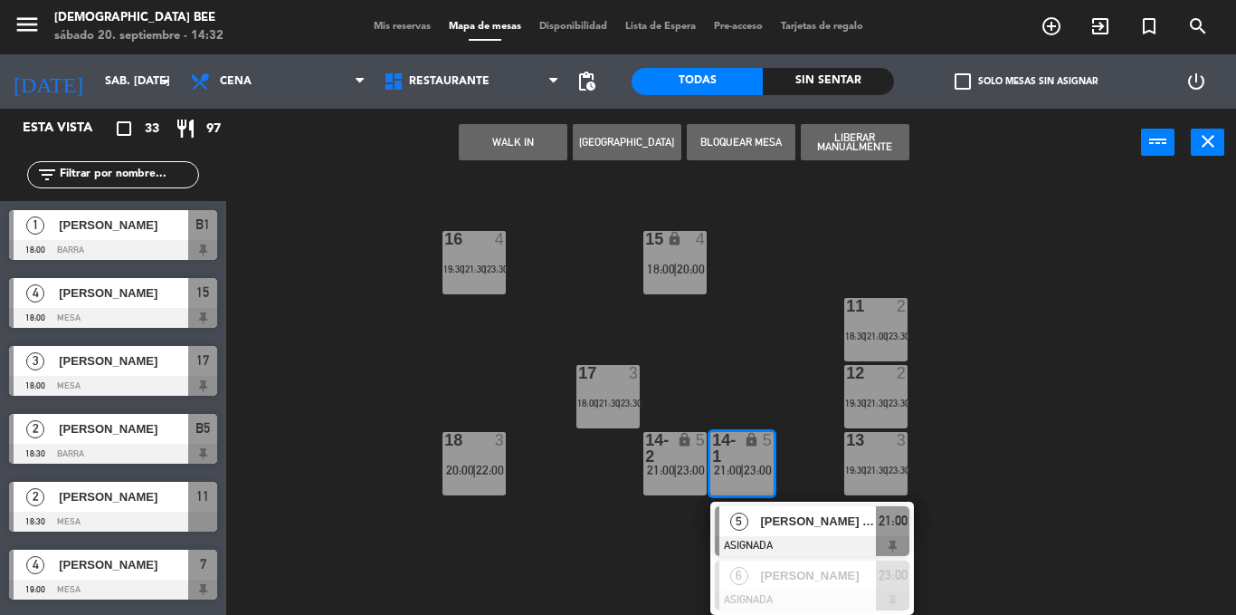
click at [577, 525] on div "7 lock 4 19:00 | 21:00 | 23:00 8 lock 4 19:00 | 21:30 | 23:30 9 lock 5 21:30 | …" at bounding box center [737, 395] width 997 height 438
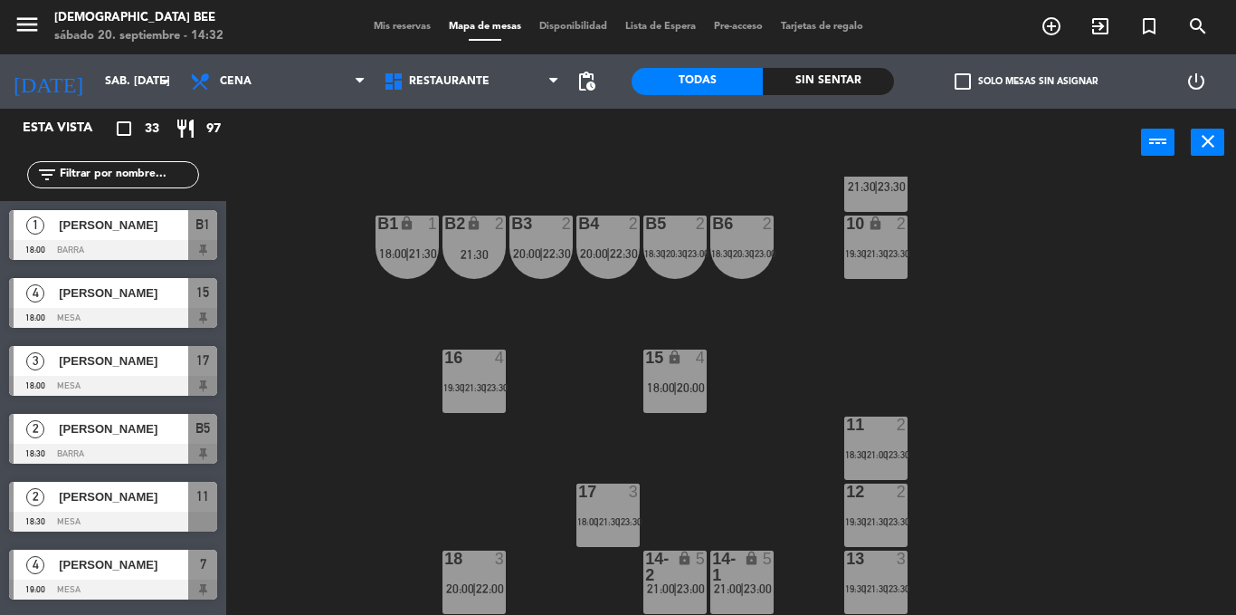
scroll to position [194, 0]
click at [636, 24] on span "Lista de Espera" at bounding box center [660, 27] width 89 height 10
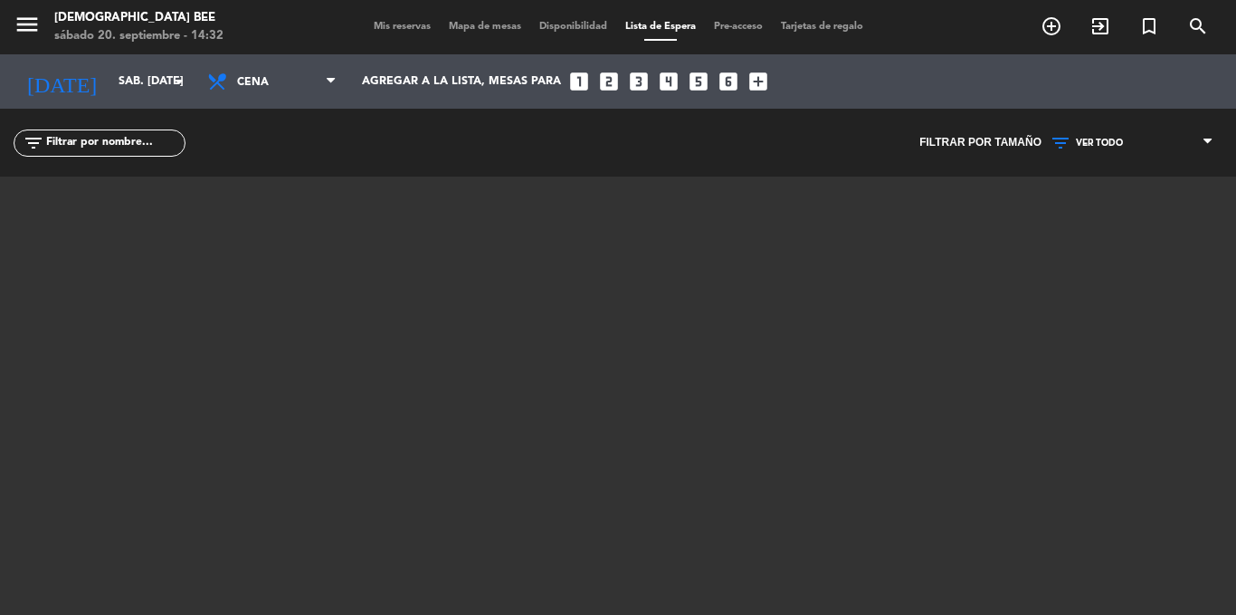
click at [481, 19] on div "Mis reservas Mapa de mesas Disponibilidad Lista de Espera Pre-acceso Tarjetas d…" at bounding box center [619, 27] width 508 height 16
click at [481, 24] on span "Mapa de mesas" at bounding box center [485, 27] width 91 height 10
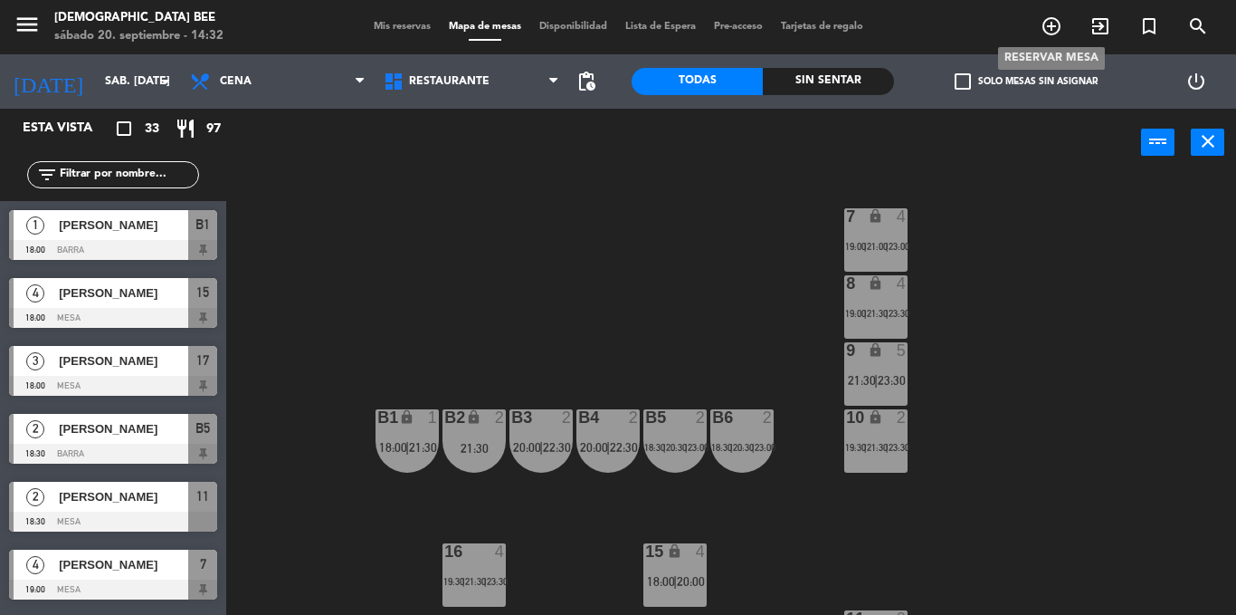
click at [1058, 22] on icon "add_circle_outline" at bounding box center [1052, 26] width 22 height 22
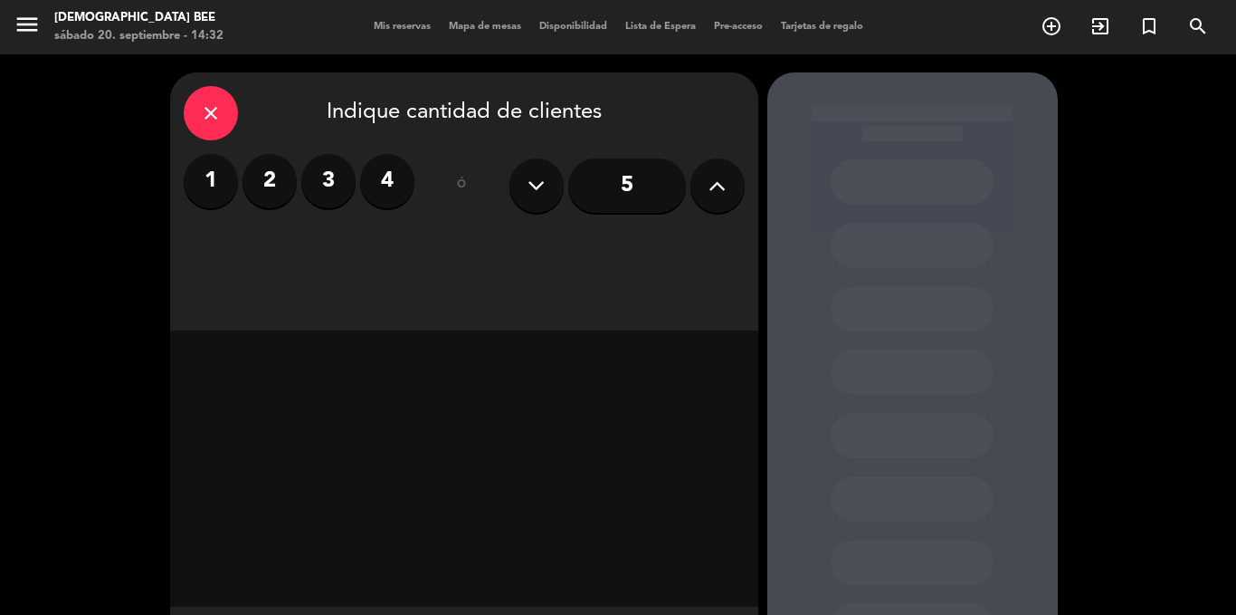
click at [216, 91] on div "close" at bounding box center [211, 113] width 54 height 54
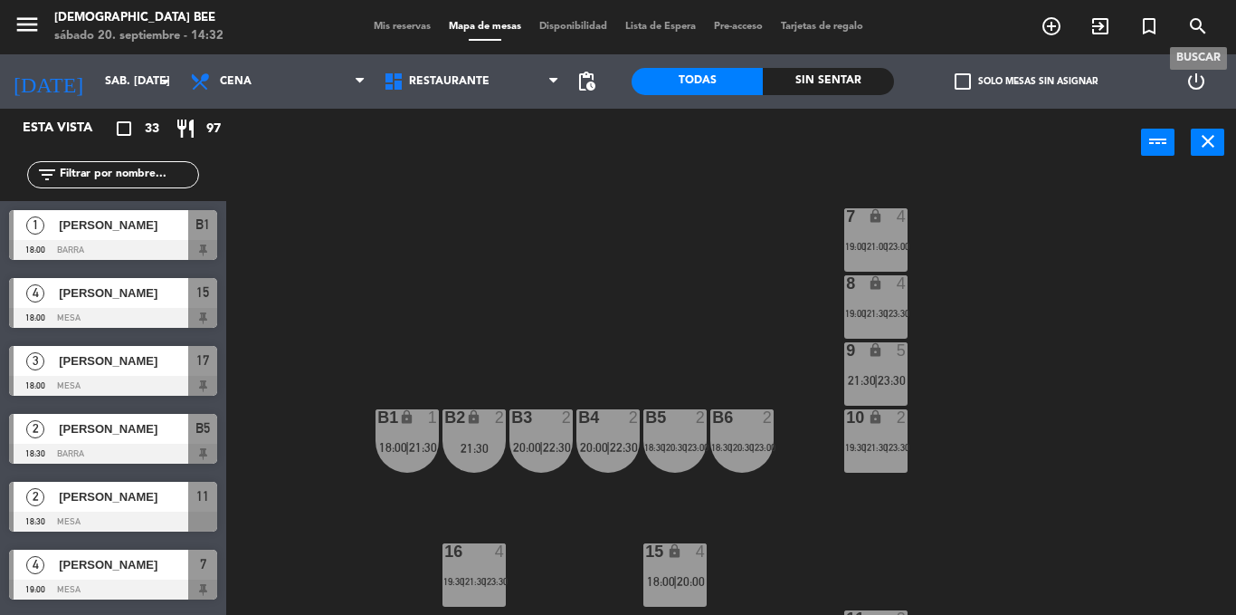
click at [1187, 21] on span "search" at bounding box center [1198, 26] width 49 height 31
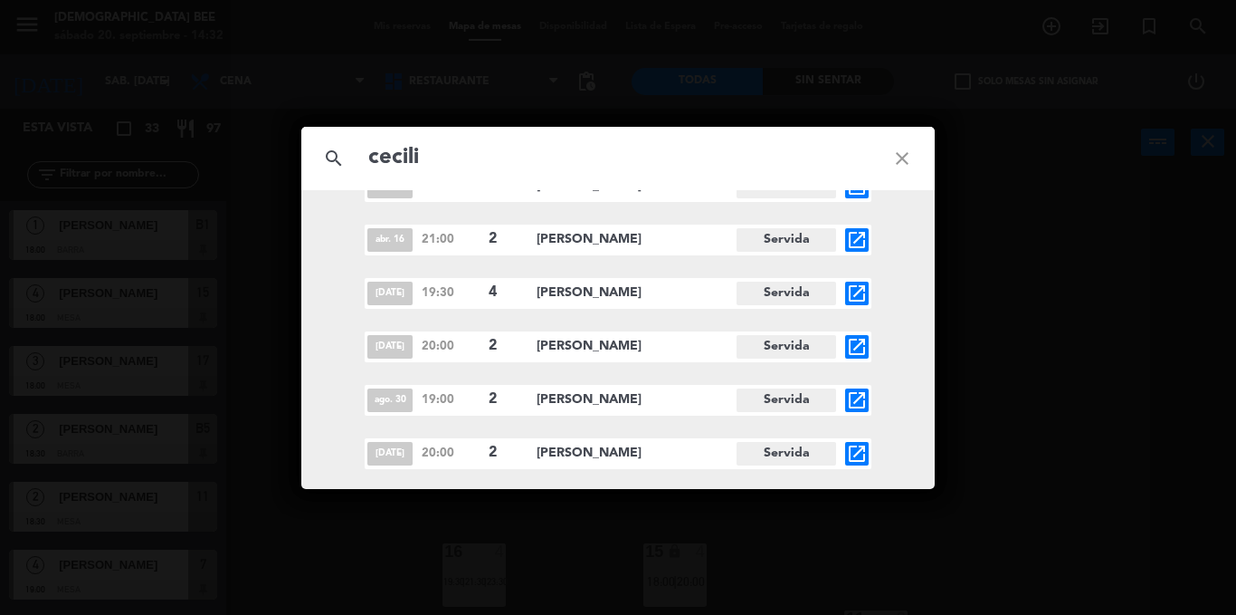
scroll to position [449, 0]
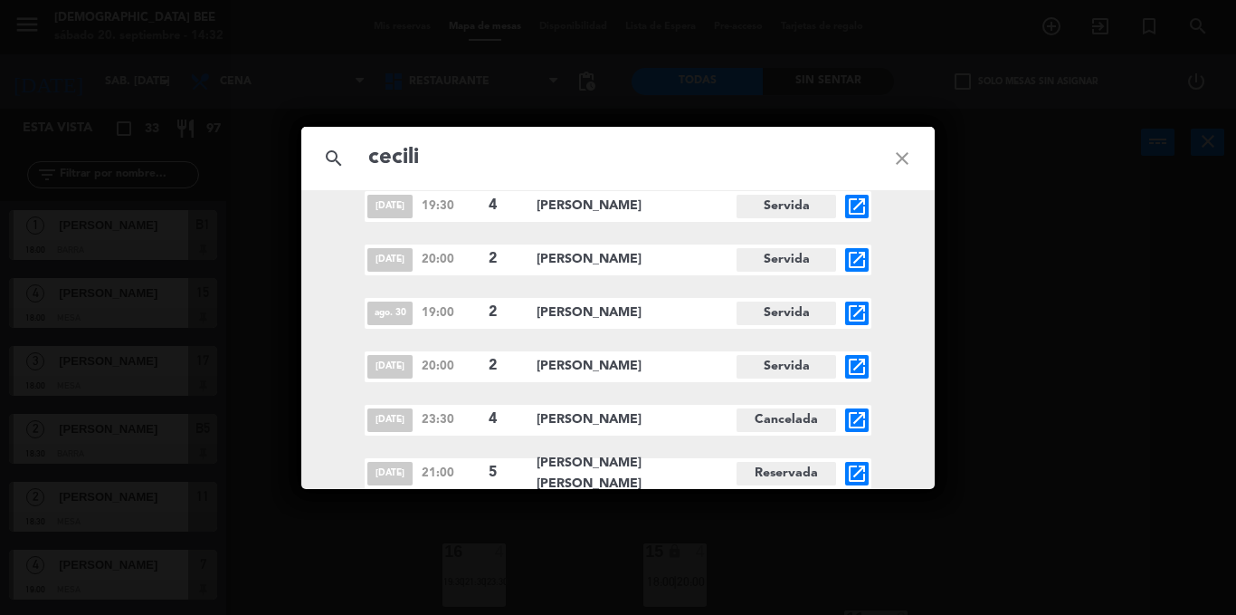
type input "cecili"
click at [920, 157] on icon "close" at bounding box center [902, 158] width 65 height 65
click at [910, 178] on icon "close" at bounding box center [902, 158] width 65 height 65
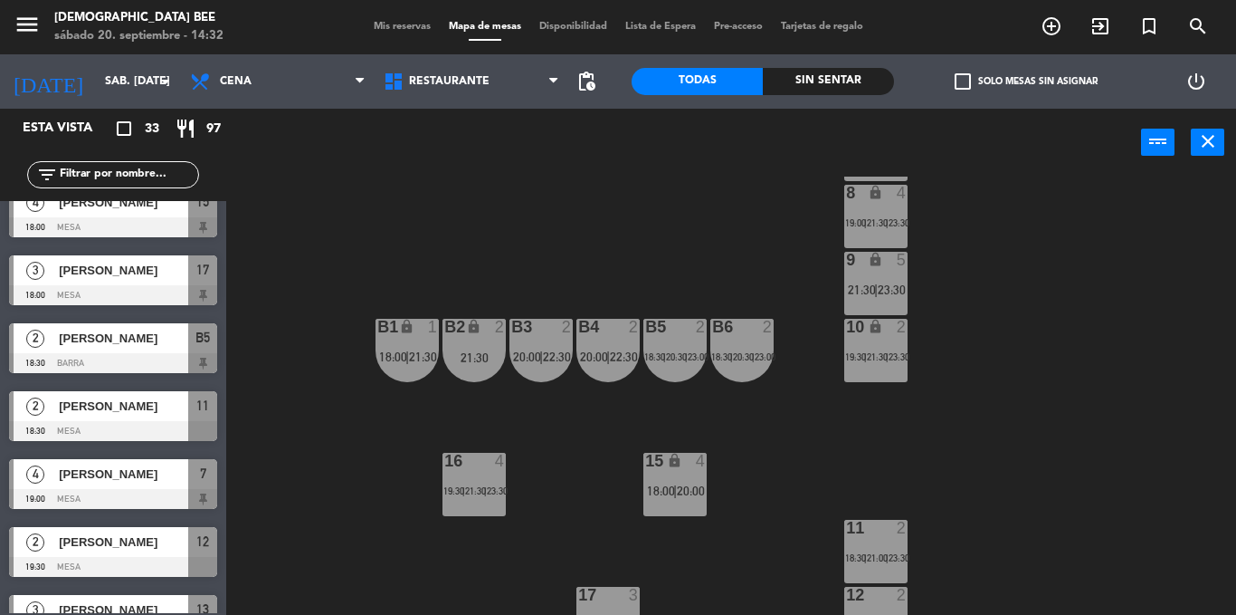
scroll to position [193, 0]
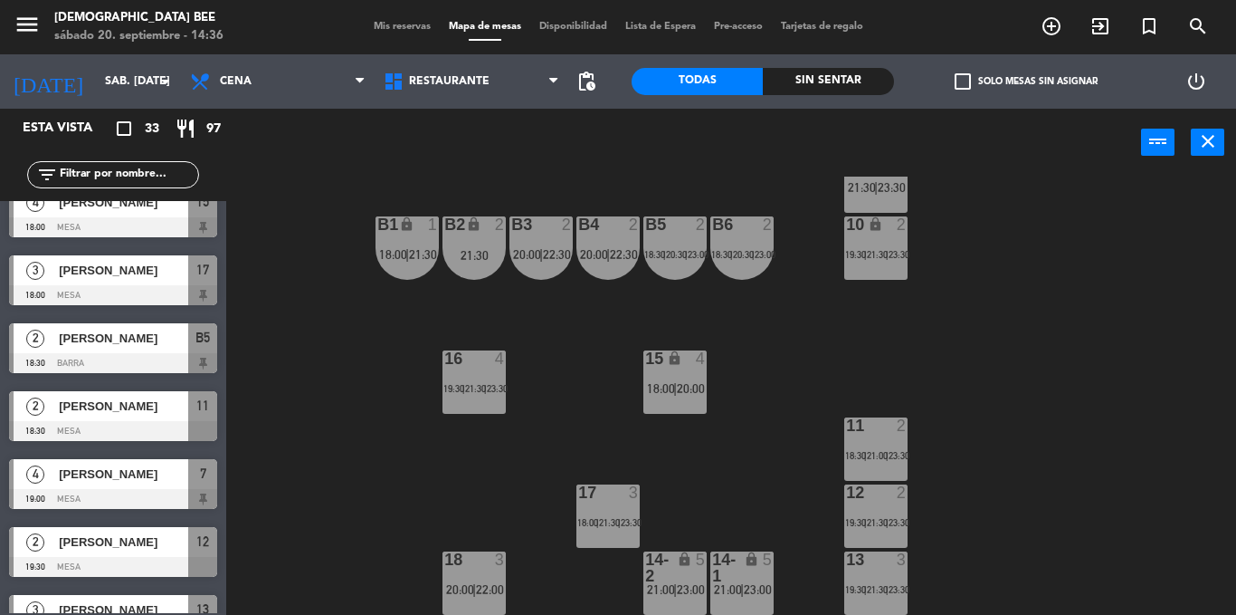
click at [842, 422] on div "11" at bounding box center [846, 425] width 30 height 16
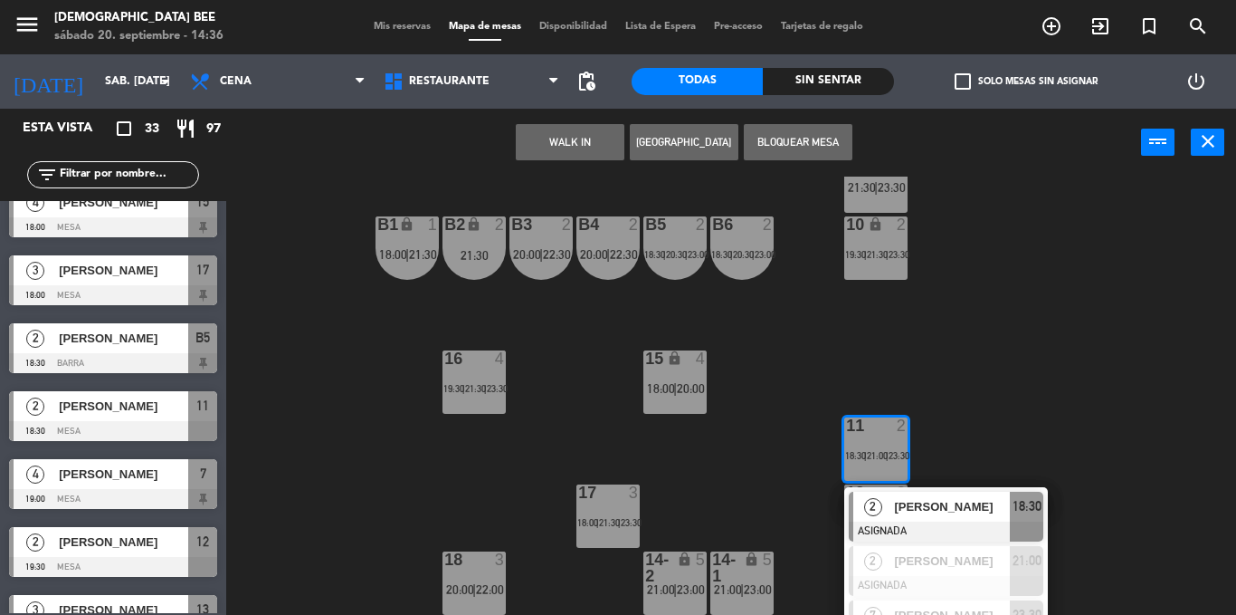
click at [1075, 446] on div "7 lock 4 19:00 | 21:00 | 23:00 8 lock 4 19:00 | 21:30 | 23:30 9 lock 5 21:30 | …" at bounding box center [737, 395] width 997 height 438
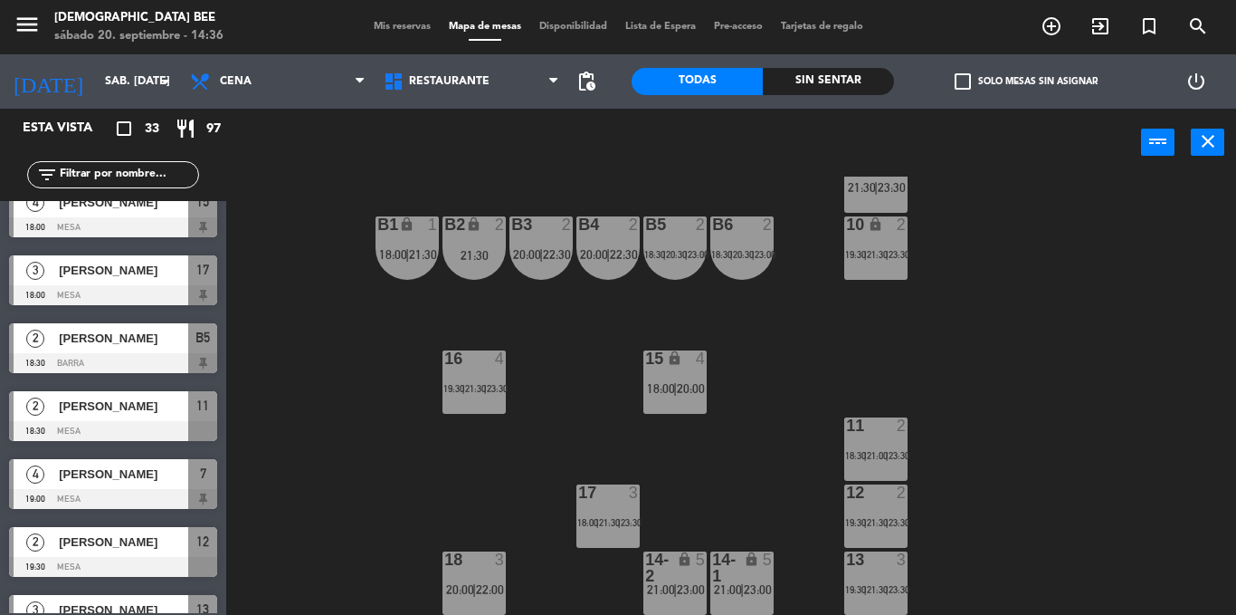
click at [898, 602] on div "13 3 19:30 | 21:30 | 23:30" at bounding box center [875, 582] width 63 height 63
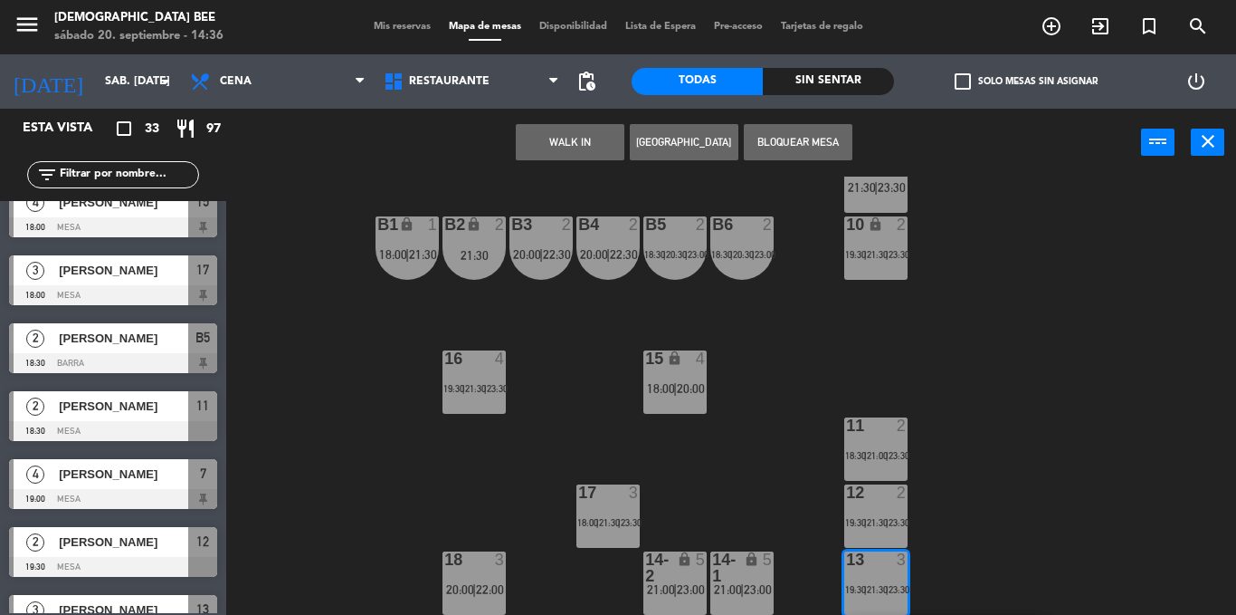
scroll to position [367, 0]
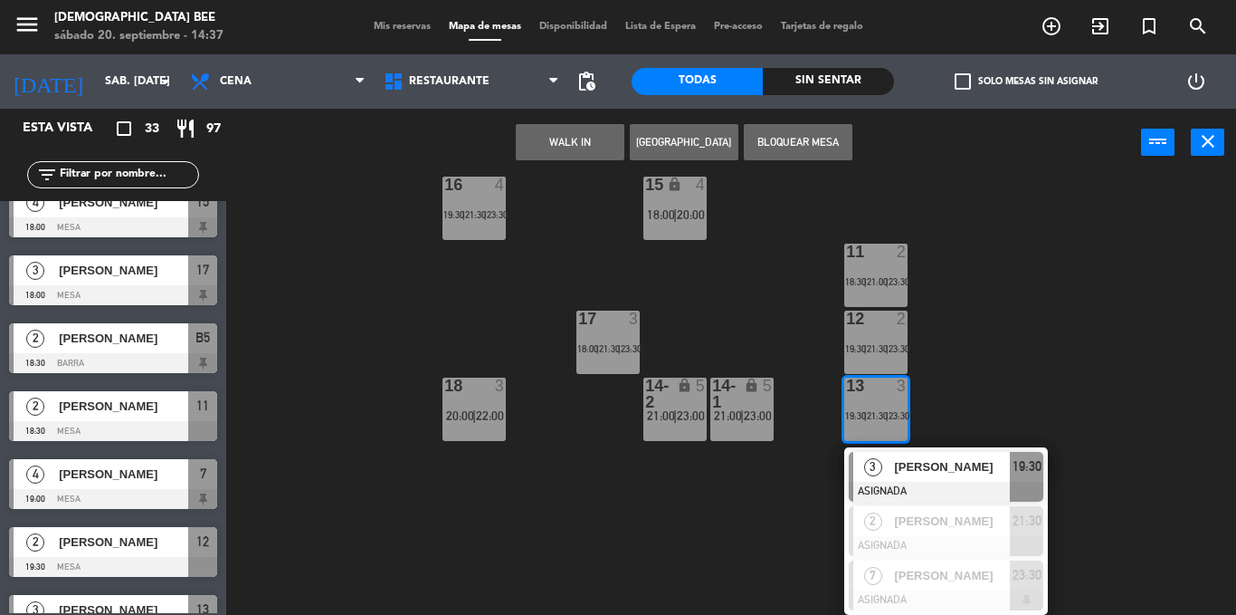
click at [1161, 423] on div "7 lock 4 19:00 | 21:00 | 23:00 8 lock 4 19:00 | 21:30 | 23:30 9 lock 5 21:30 | …" at bounding box center [737, 395] width 997 height 438
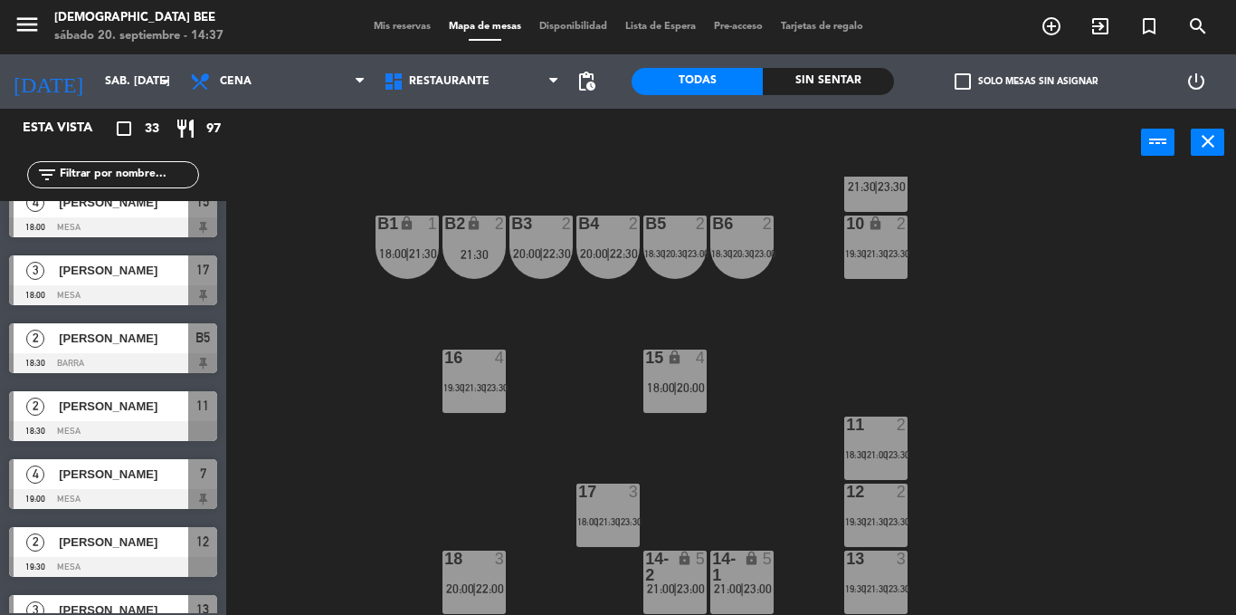
scroll to position [193, 0]
click at [901, 510] on div "12 2 19:30 | 21:30 | 23:30" at bounding box center [875, 515] width 63 height 63
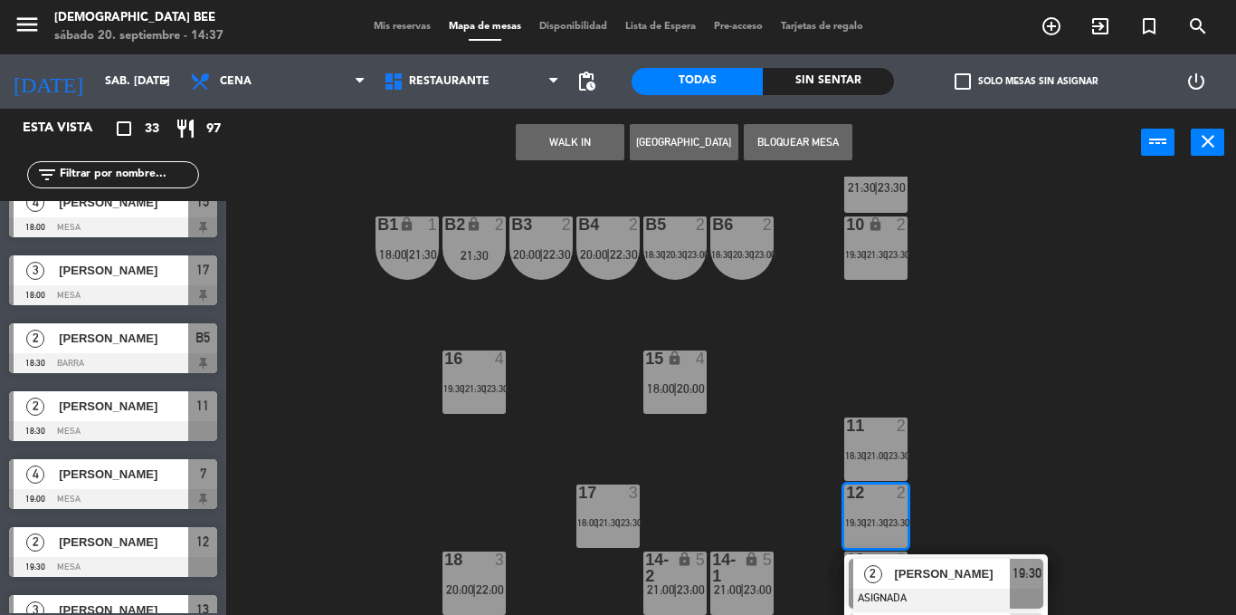
scroll to position [300, 0]
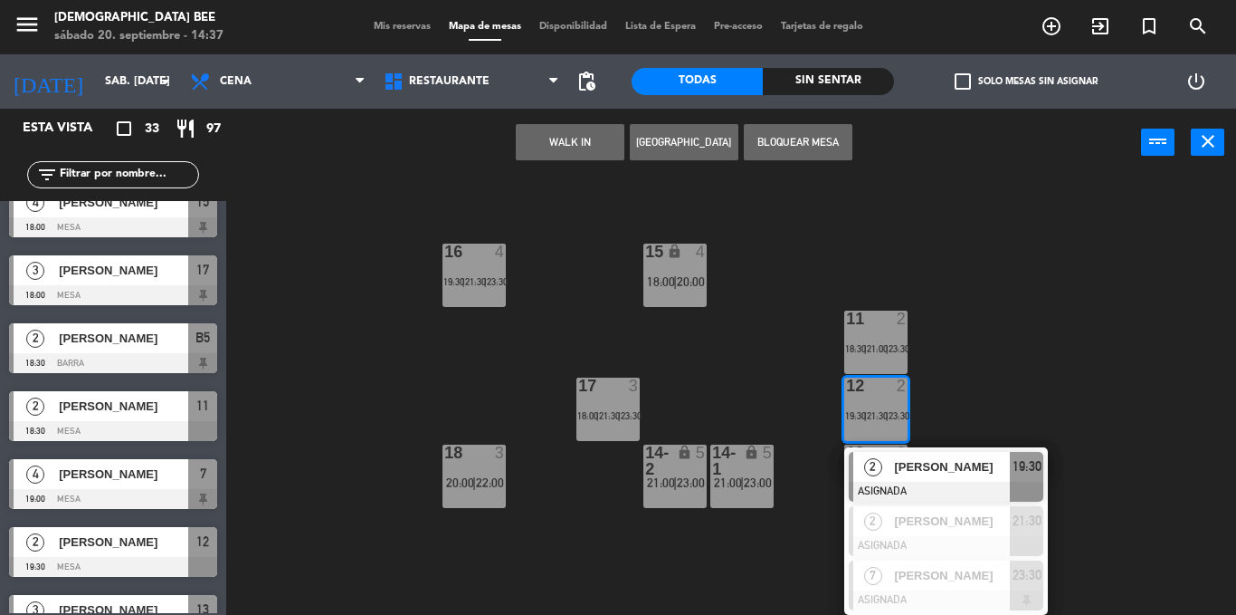
drag, startPoint x: 1096, startPoint y: 427, endPoint x: 1087, endPoint y: 424, distance: 9.4
click at [1087, 424] on div "7 lock 4 19:00 | 21:00 | 23:00 8 lock 4 19:00 | 21:30 | 23:30 9 lock 5 21:30 | …" at bounding box center [737, 395] width 997 height 438
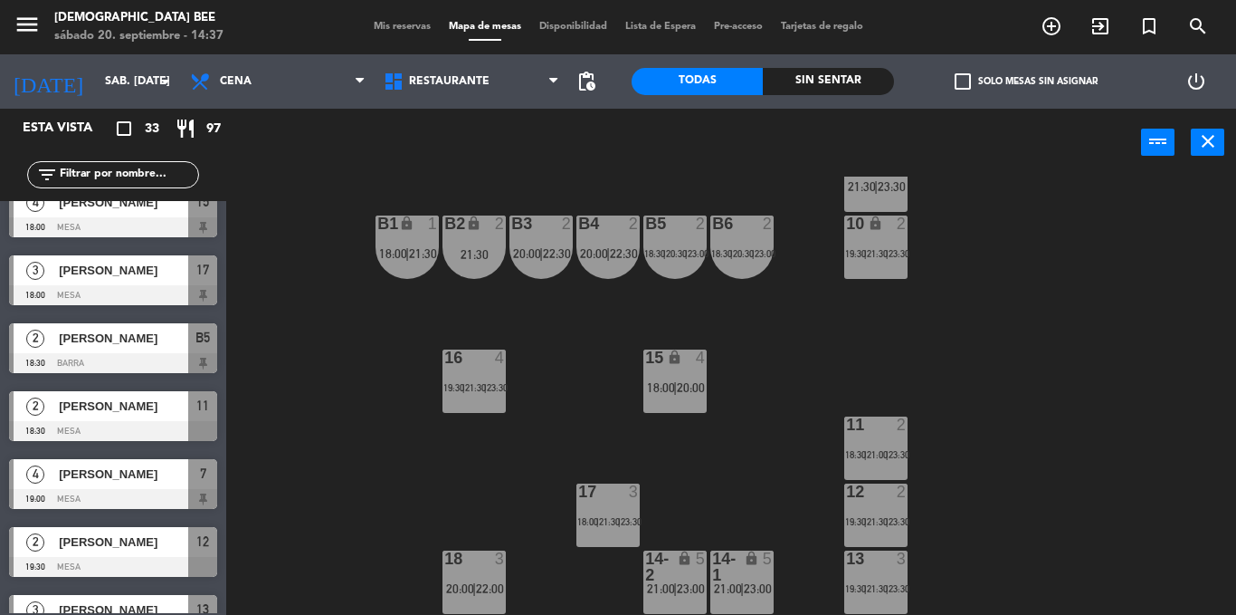
scroll to position [193, 0]
click at [872, 464] on div "11 2 18:30 | 21:00 | 23:30" at bounding box center [875, 448] width 63 height 63
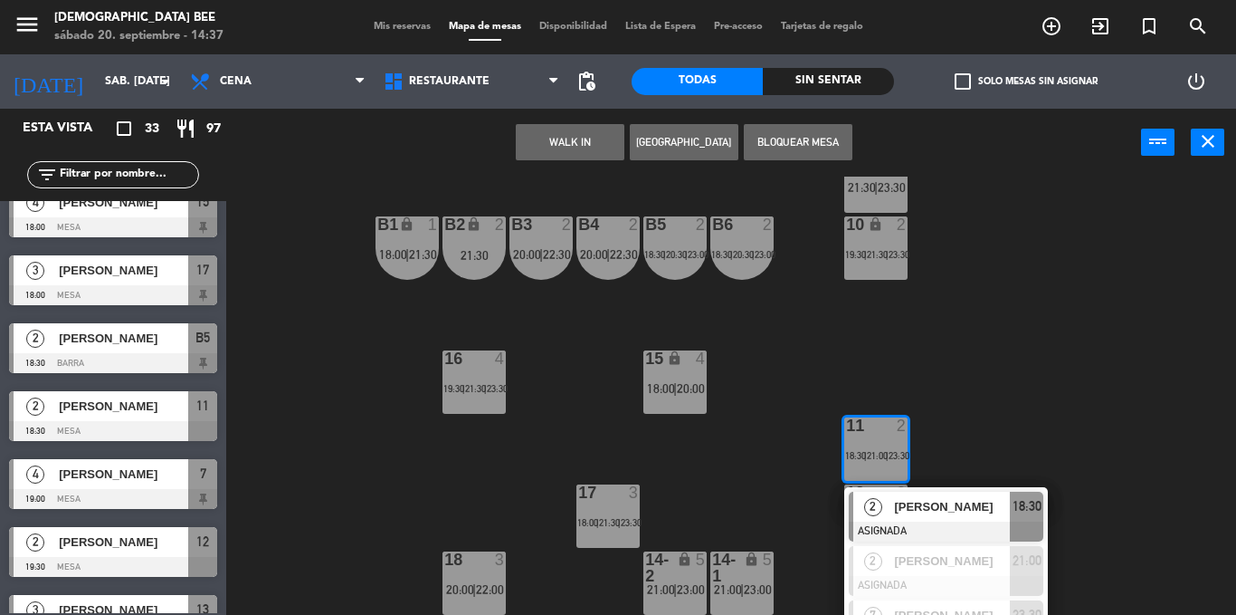
click at [1011, 440] on div "7 lock 4 19:00 | 21:00 | 23:00 8 lock 4 19:00 | 21:30 | 23:30 9 lock 5 21:30 | …" at bounding box center [737, 395] width 997 height 438
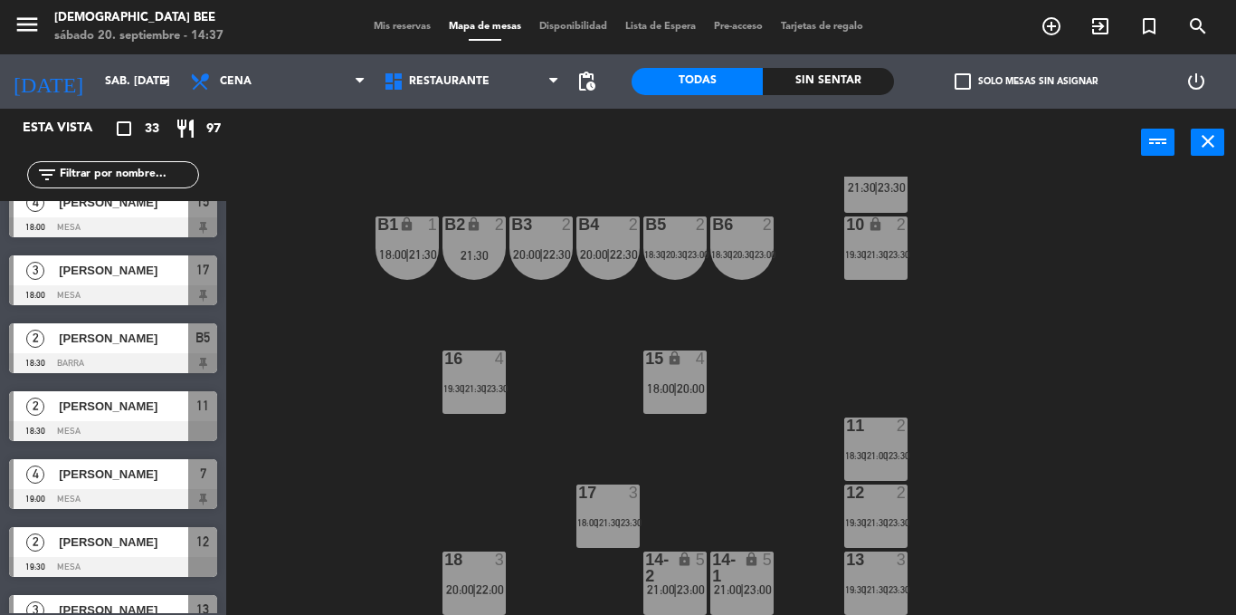
click at [907, 512] on div "12 2 19:30 | 21:30 | 23:30" at bounding box center [875, 515] width 63 height 63
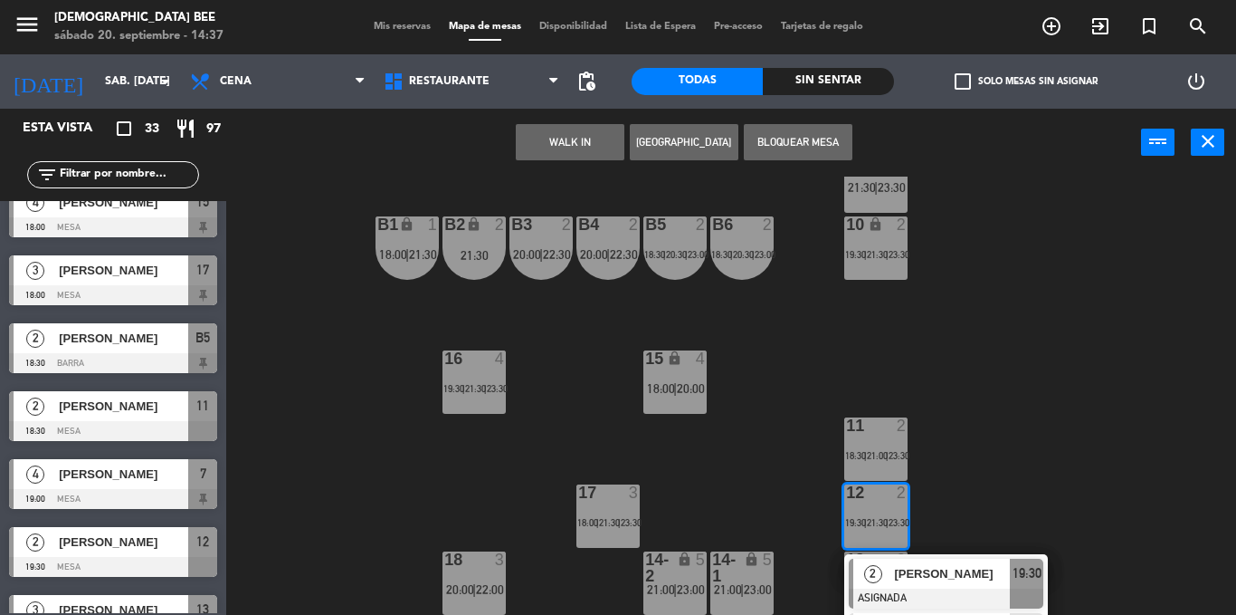
scroll to position [300, 0]
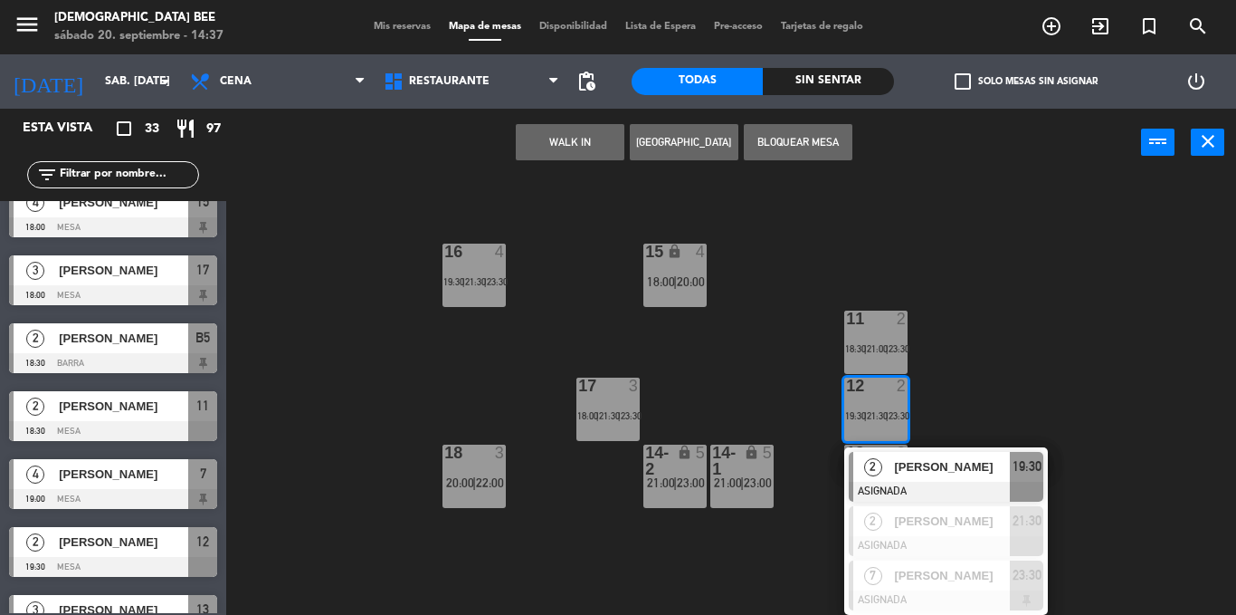
click at [1053, 337] on div "7 lock 4 19:00 | 21:00 | 23:00 8 lock 4 19:00 | 21:30 | 23:30 9 lock 5 21:30 | …" at bounding box center [737, 395] width 997 height 438
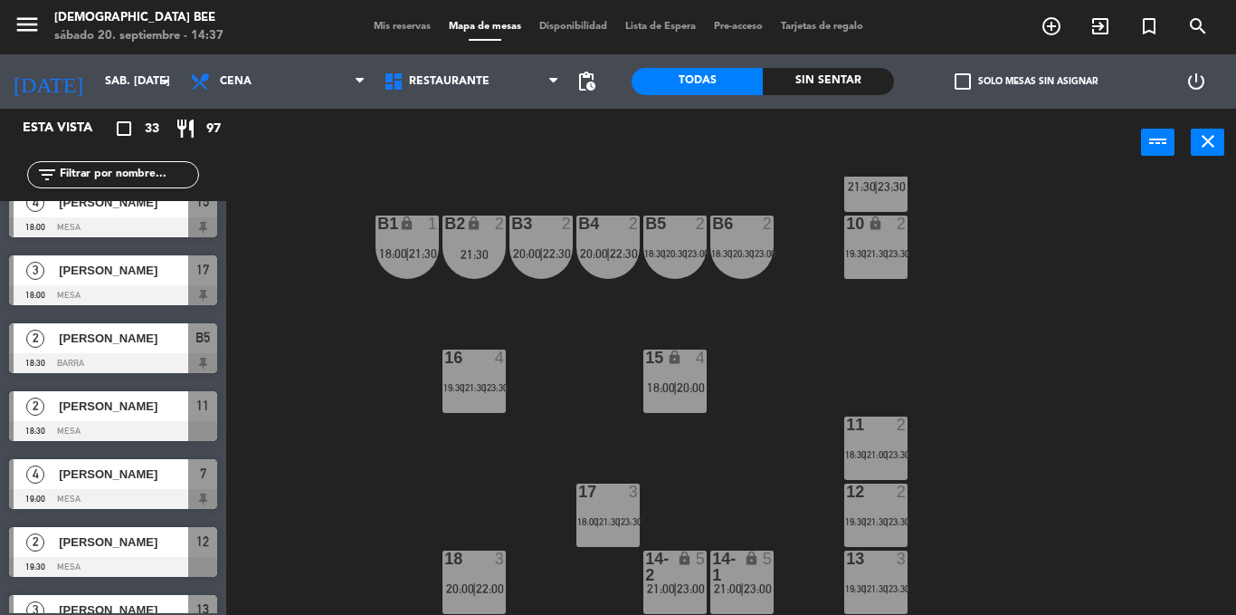
click at [871, 580] on div "13 3 19:30 | 21:30 | 23:30" at bounding box center [875, 581] width 63 height 63
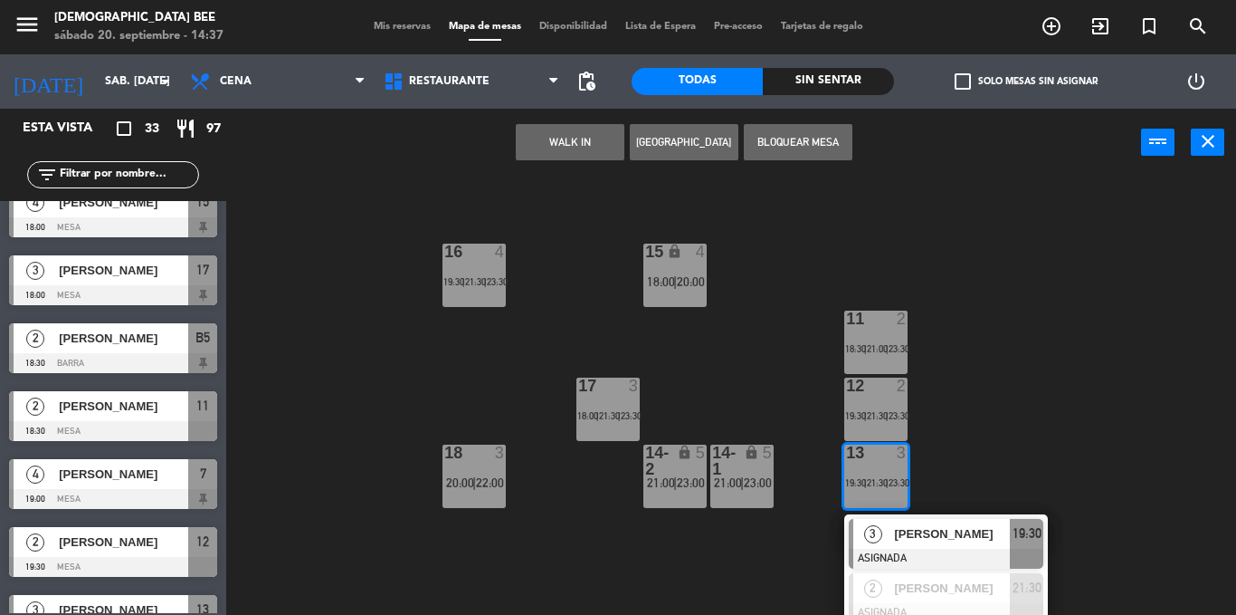
scroll to position [367, 0]
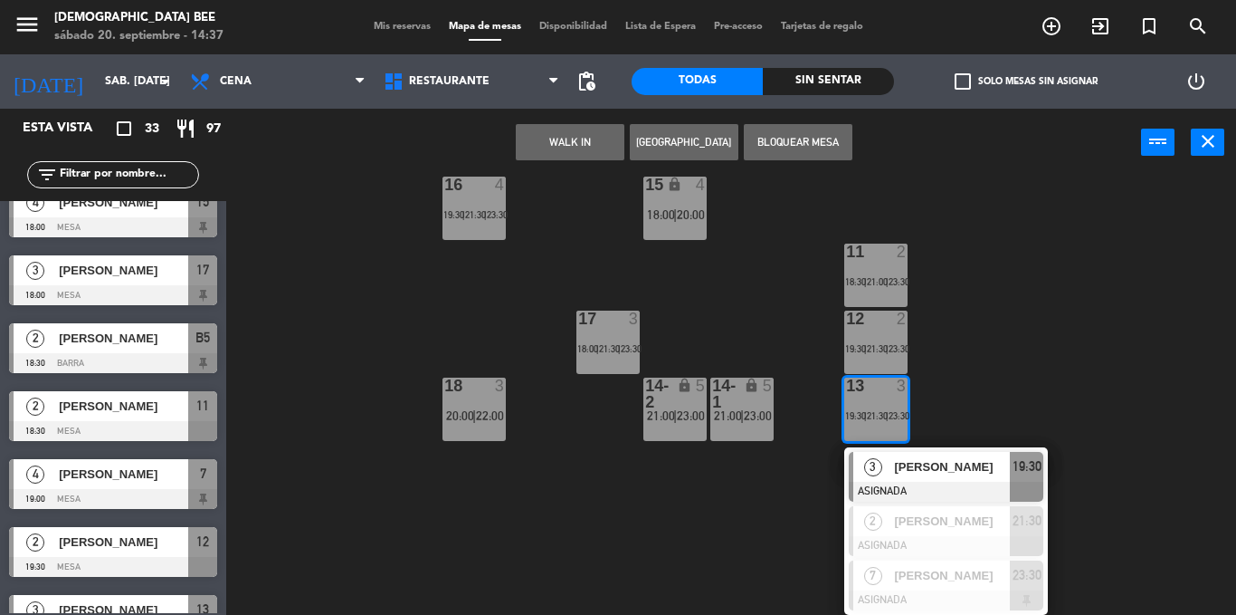
click at [1144, 445] on div "7 lock 4 19:00 | 21:00 | 23:00 8 lock 4 19:00 | 21:30 | 23:30 9 lock 5 21:30 | …" at bounding box center [737, 395] width 997 height 438
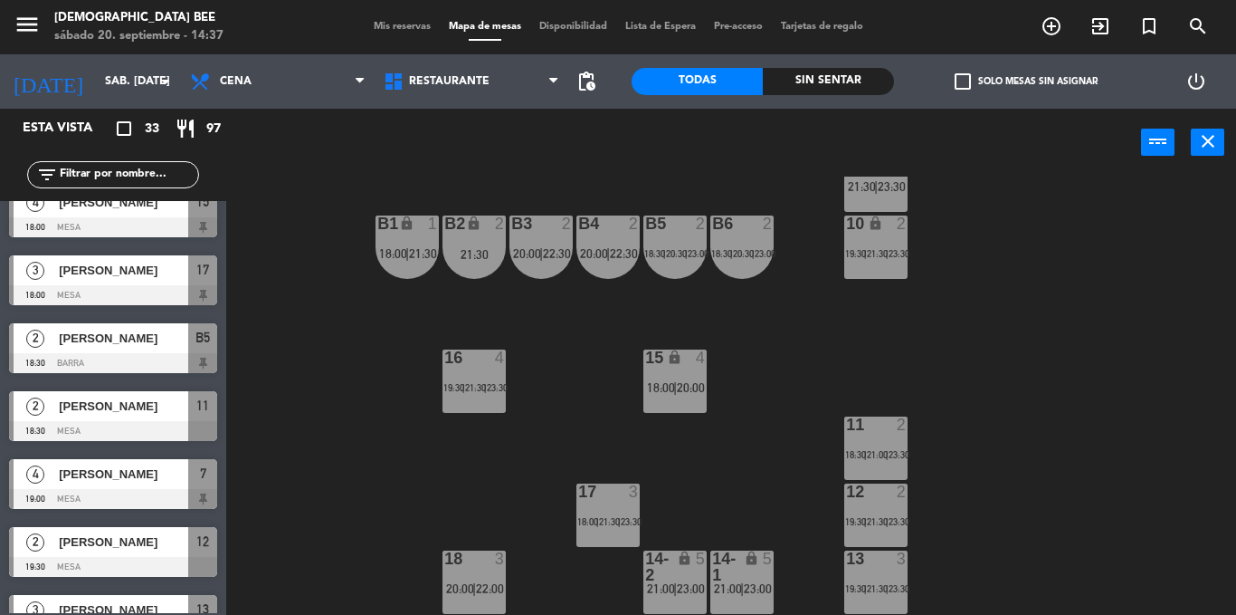
click at [602, 542] on div "17 3 18:00 | 21:30 | 23:30" at bounding box center [608, 514] width 63 height 63
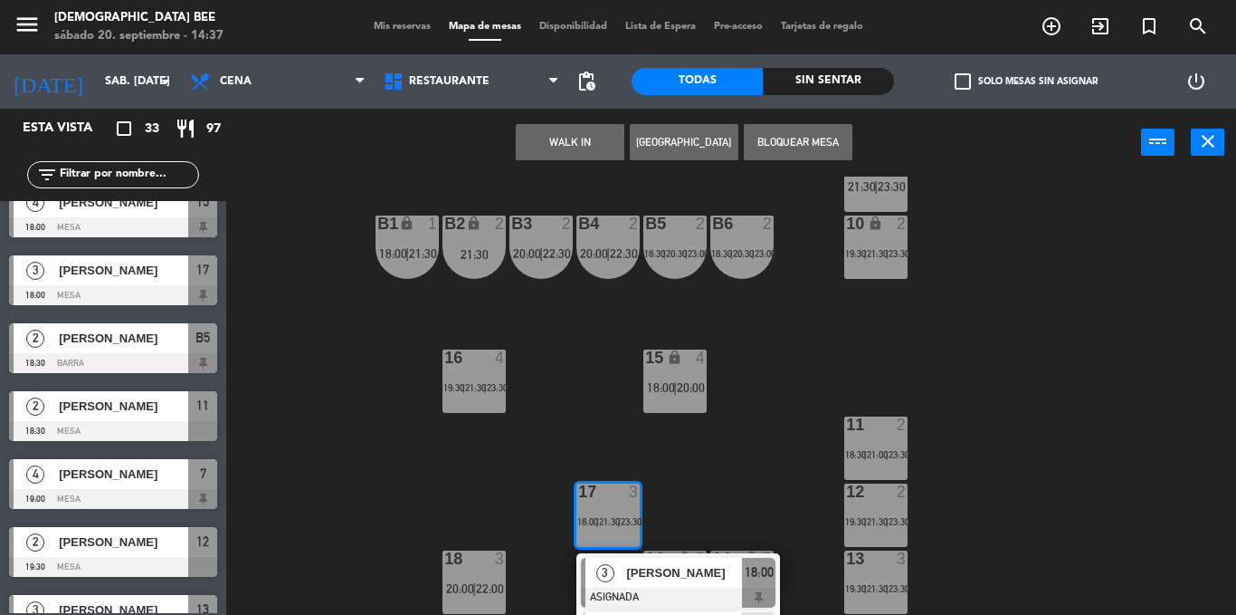
scroll to position [300, 0]
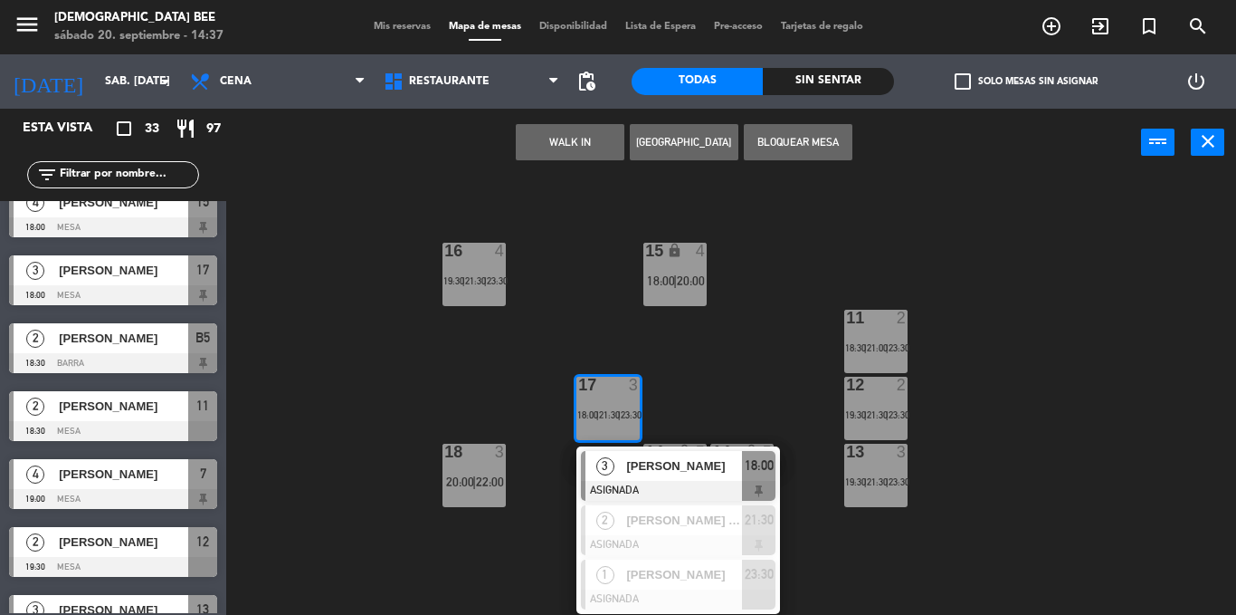
click at [778, 273] on div "7 lock 4 19:00 | 21:00 | 23:00 8 lock 4 19:00 | 21:30 | 23:30 9 lock 5 21:30 | …" at bounding box center [737, 395] width 997 height 438
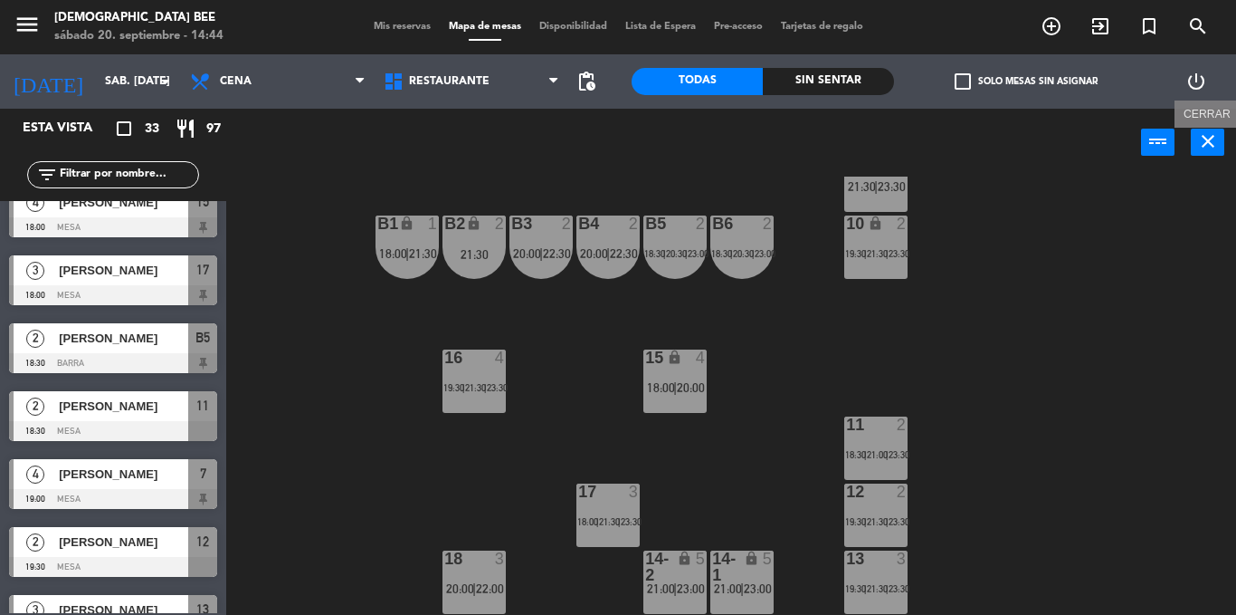
click at [1206, 148] on icon "close" at bounding box center [1208, 141] width 22 height 22
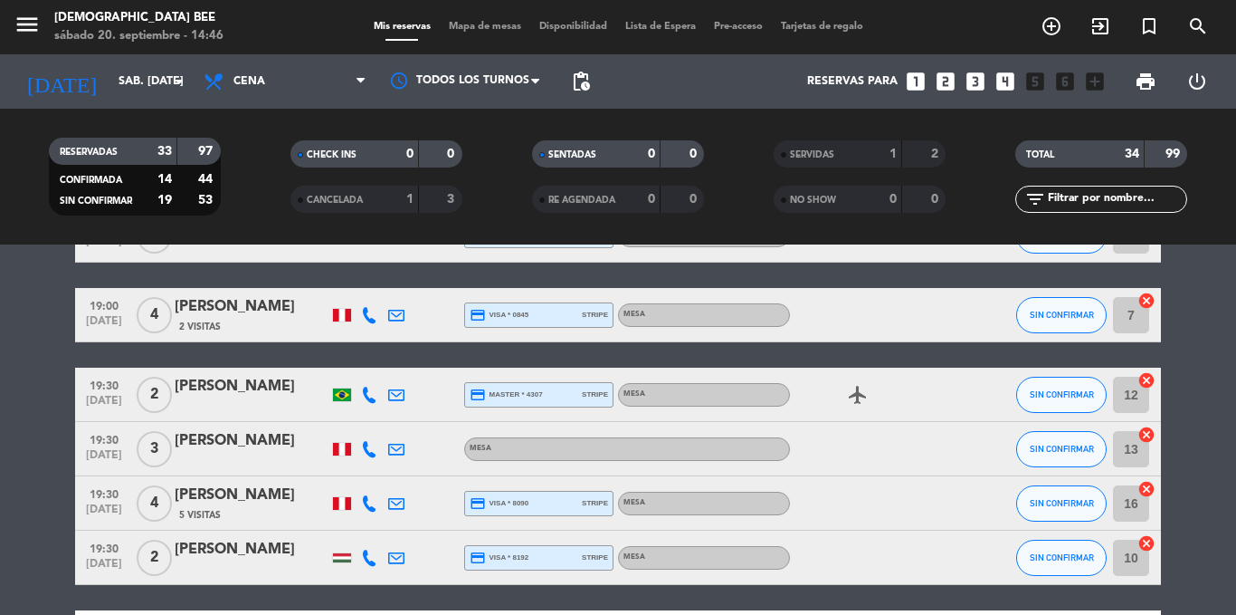
scroll to position [272, 0]
